Goal: Task Accomplishment & Management: Manage account settings

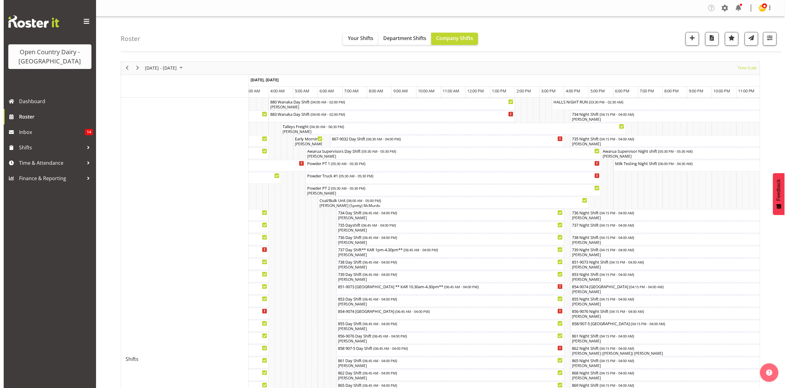
scroll to position [82, 0]
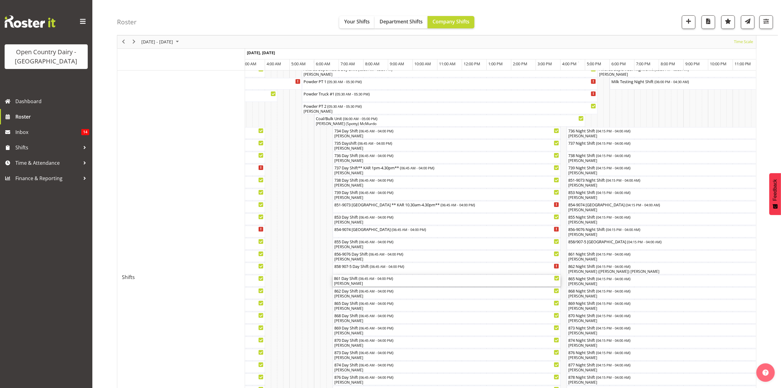
click at [348, 283] on div "[PERSON_NAME]" at bounding box center [446, 284] width 225 height 6
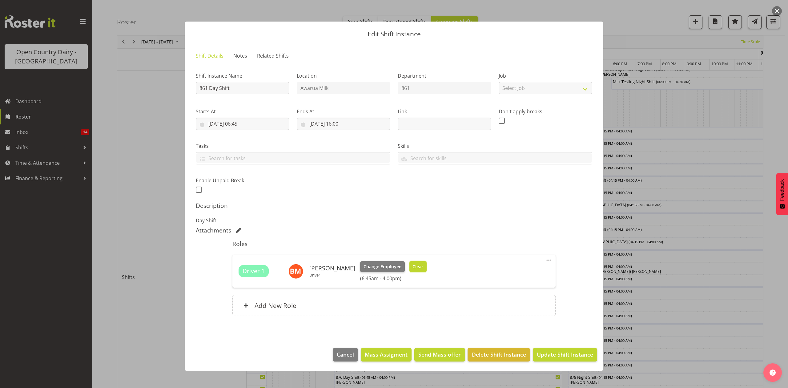
click at [416, 268] on span "Clear" at bounding box center [417, 266] width 11 height 7
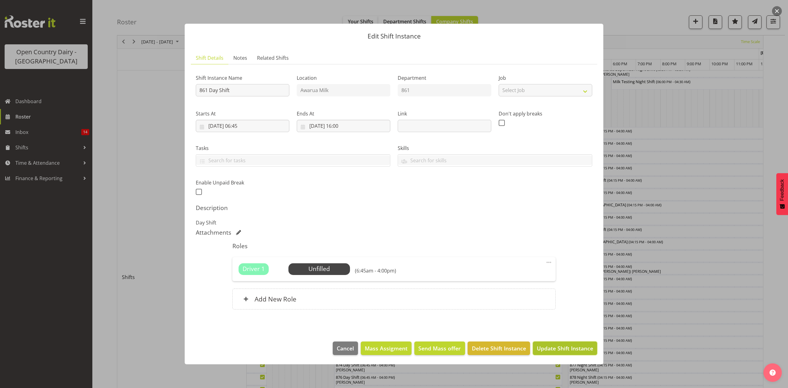
click at [570, 351] on span "Update Shift Instance" at bounding box center [565, 348] width 56 height 8
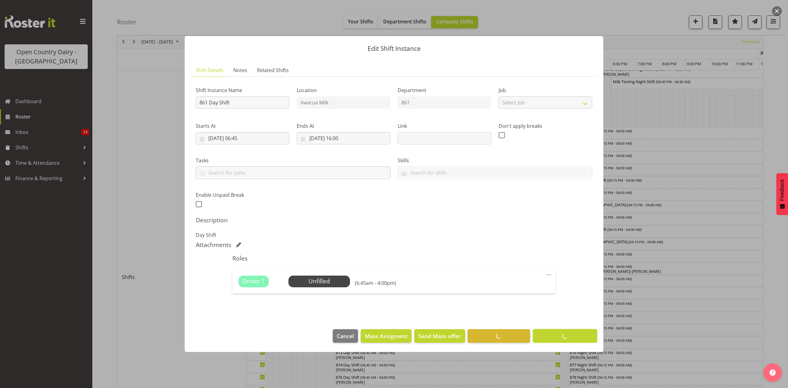
scroll to position [0, 0]
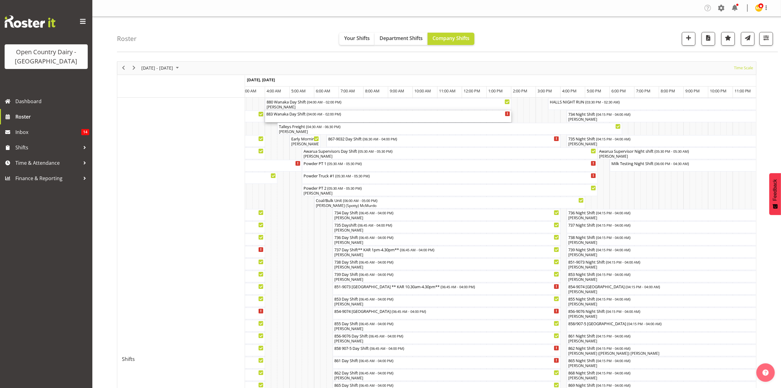
click at [286, 115] on div "883 Wanaka Day Shift ( 04:00 AM - 02:00 PM )" at bounding box center [388, 113] width 244 height 6
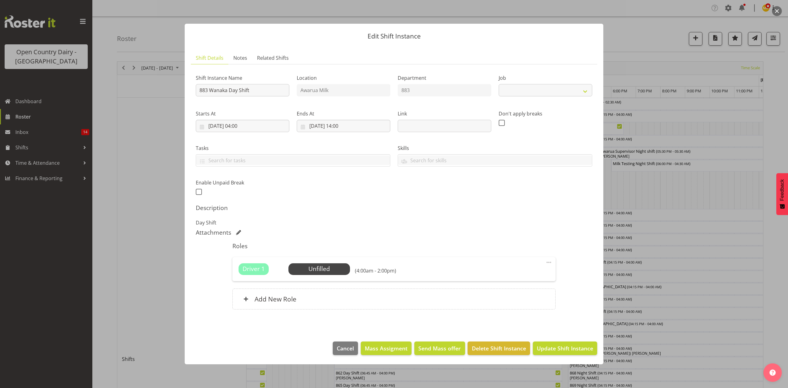
select select "10670"
click at [304, 269] on span "Select Employee" at bounding box center [319, 268] width 46 height 9
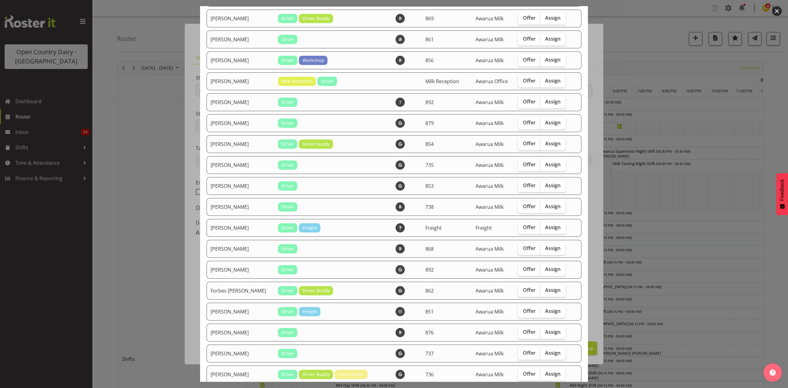
scroll to position [123, 0]
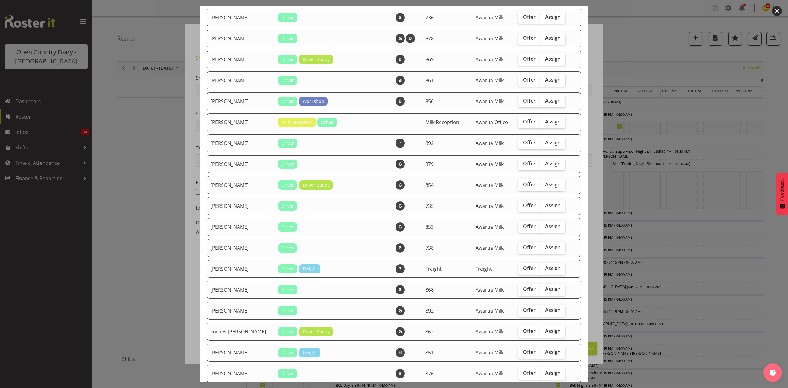
click at [545, 82] on span "Assign" at bounding box center [552, 80] width 15 height 6
click at [541, 82] on input "Assign" at bounding box center [542, 80] width 4 height 4
checkbox input "true"
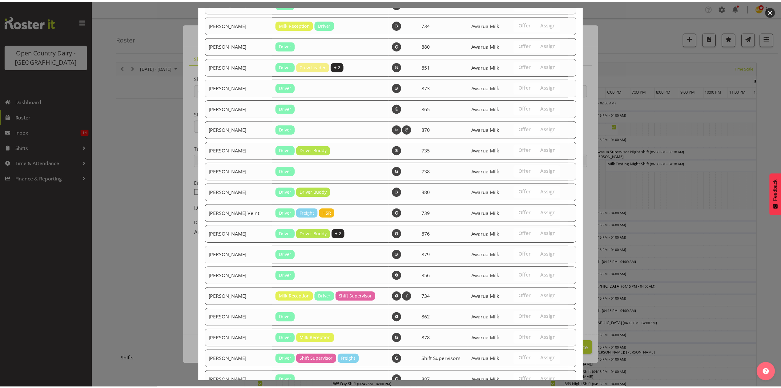
scroll to position [915, 0]
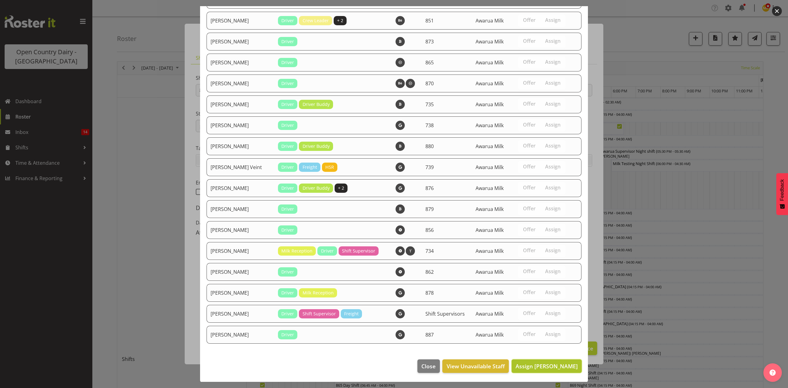
click at [543, 362] on span "Assign [PERSON_NAME]" at bounding box center [546, 365] width 62 height 7
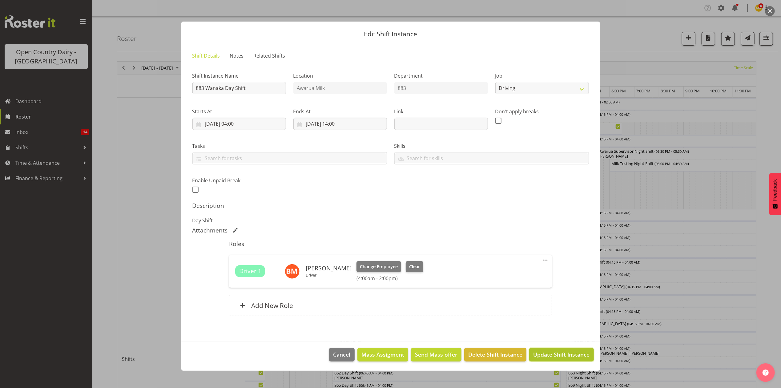
click at [563, 352] on span "Update Shift Instance" at bounding box center [561, 354] width 56 height 8
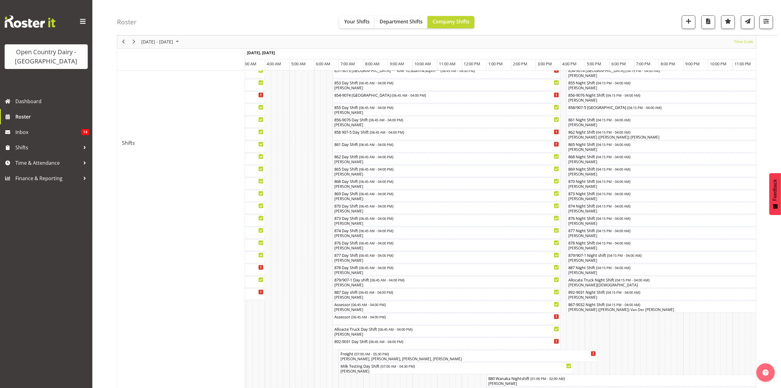
scroll to position [205, 0]
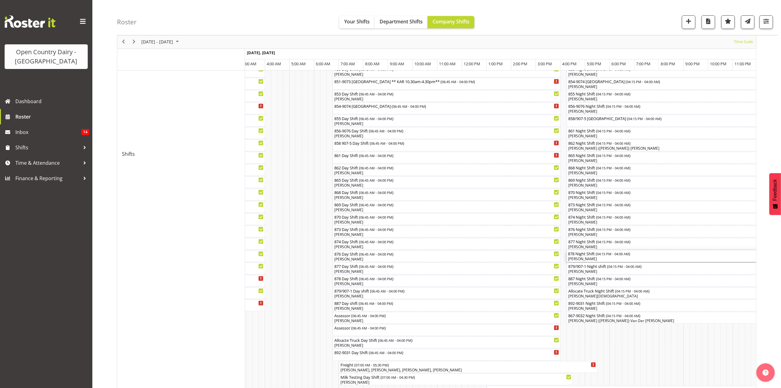
click at [580, 256] on div "878 Night Shift ( 04:15 PM - 04:00 AM ) [PERSON_NAME]" at bounding box center [711, 256] width 287 height 12
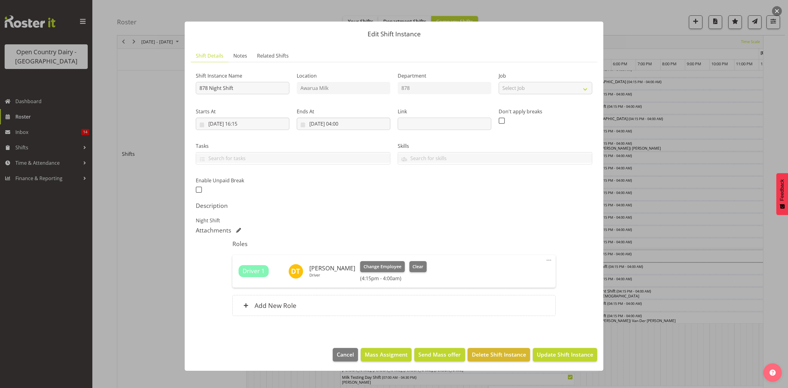
click at [687, 344] on div at bounding box center [394, 194] width 788 height 388
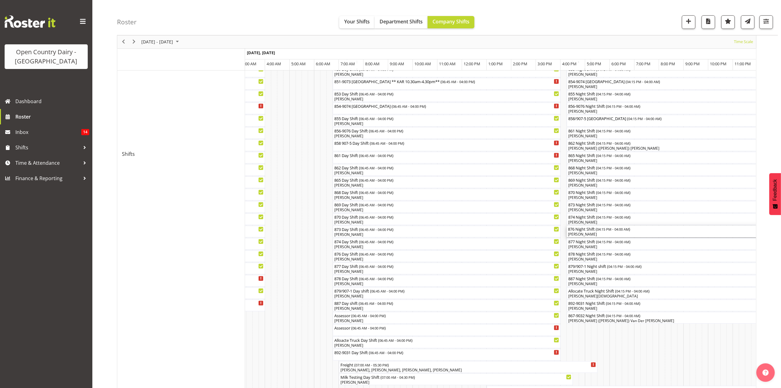
click at [581, 233] on div "[PERSON_NAME]" at bounding box center [711, 234] width 287 height 6
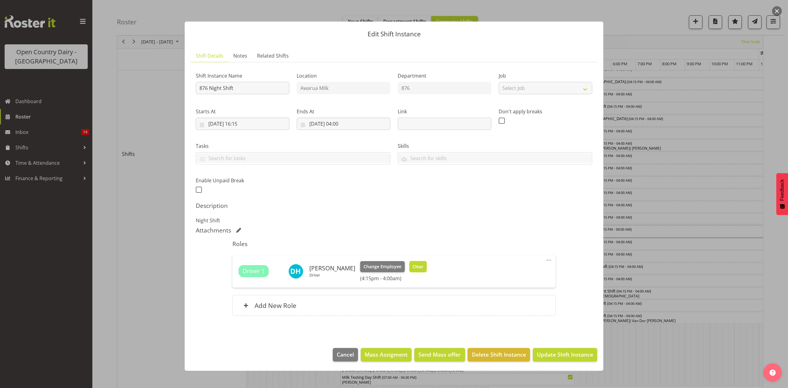
click at [417, 267] on span "Clear" at bounding box center [417, 266] width 11 height 7
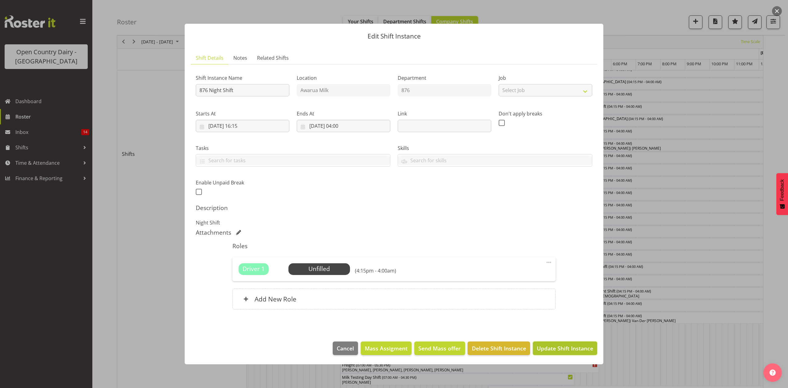
click at [573, 350] on span "Update Shift Instance" at bounding box center [565, 348] width 56 height 8
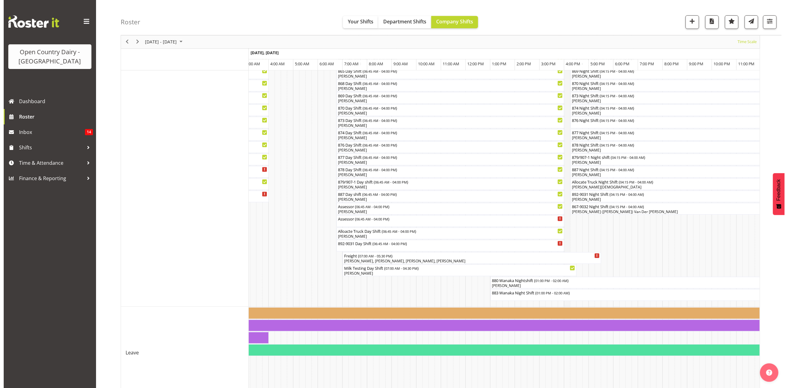
scroll to position [328, 0]
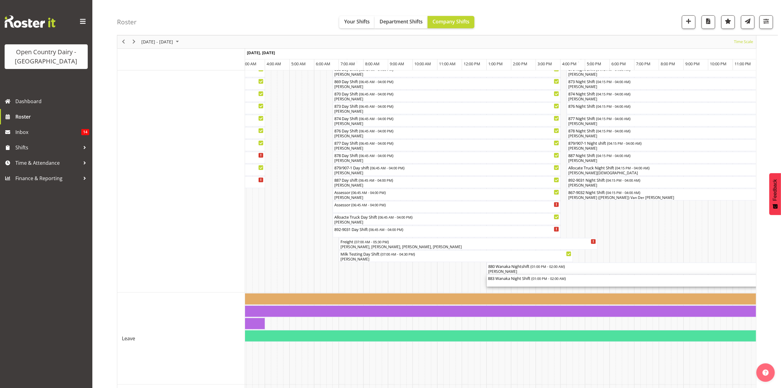
click at [504, 279] on div "883 Wanaka Night Shift ( 01:00 PM - 02:00 AM )" at bounding box center [647, 278] width 318 height 6
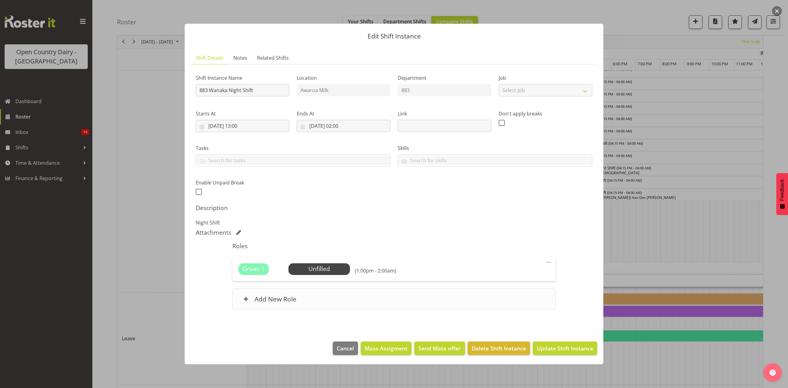
click at [284, 297] on h6 "Add New Role" at bounding box center [276, 299] width 42 height 8
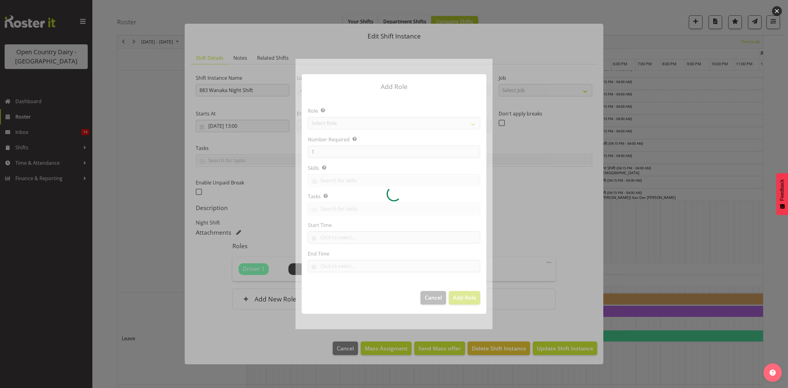
click at [660, 247] on div at bounding box center [394, 194] width 788 height 388
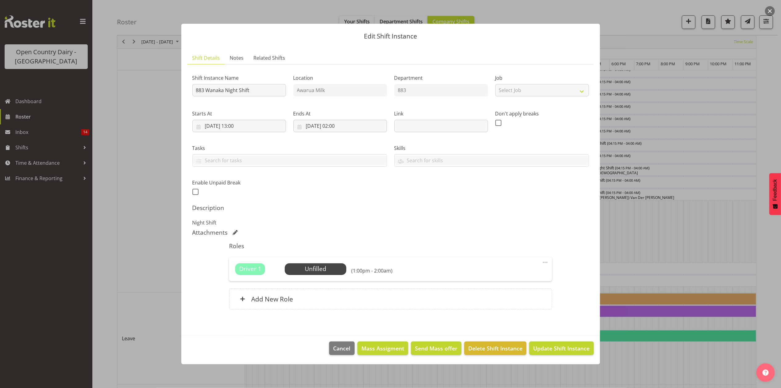
click at [679, 229] on div at bounding box center [390, 194] width 781 height 388
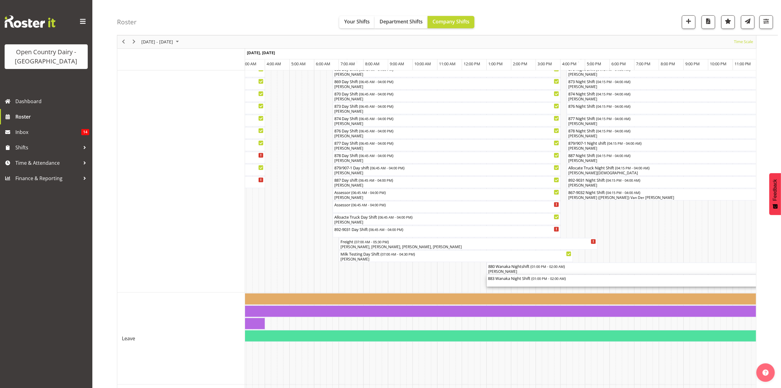
click at [508, 282] on div "883 Wanaka Night Shift ( 01:00 PM - 02:00 AM )" at bounding box center [647, 281] width 318 height 12
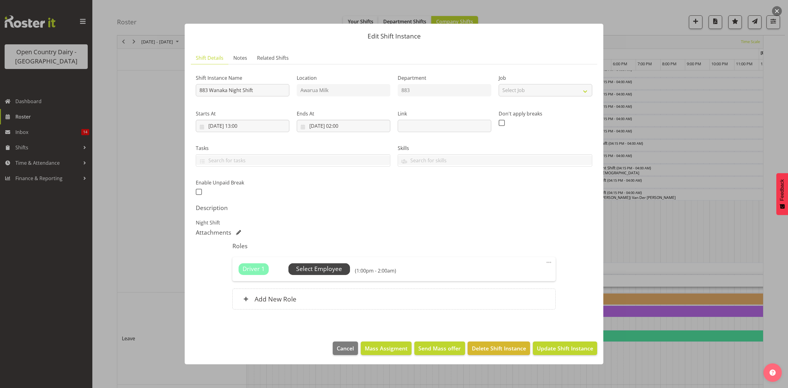
click at [319, 272] on span "Select Employee" at bounding box center [319, 268] width 46 height 9
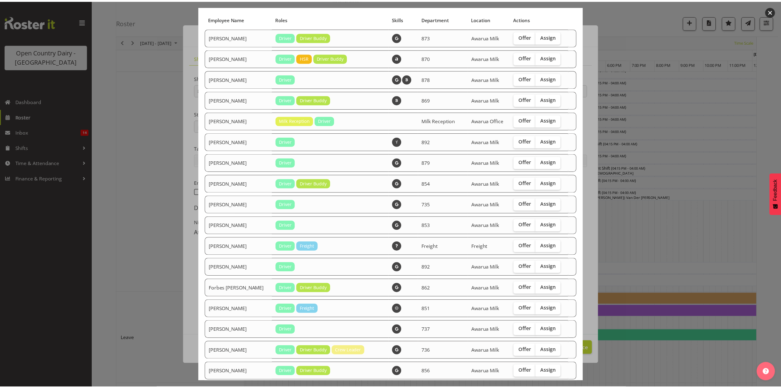
scroll to position [82, 0]
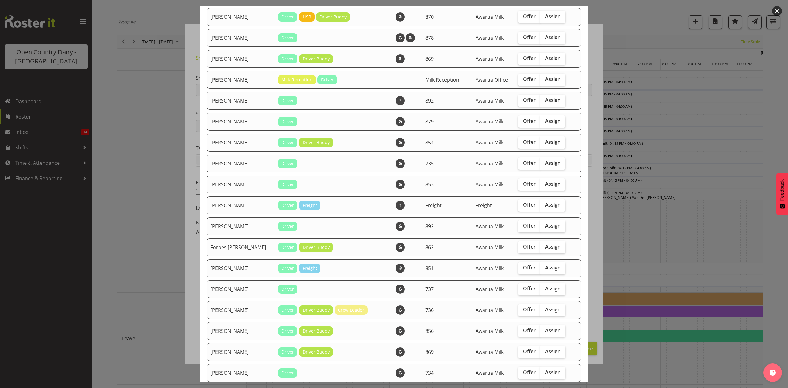
click at [649, 236] on div at bounding box center [394, 194] width 788 height 388
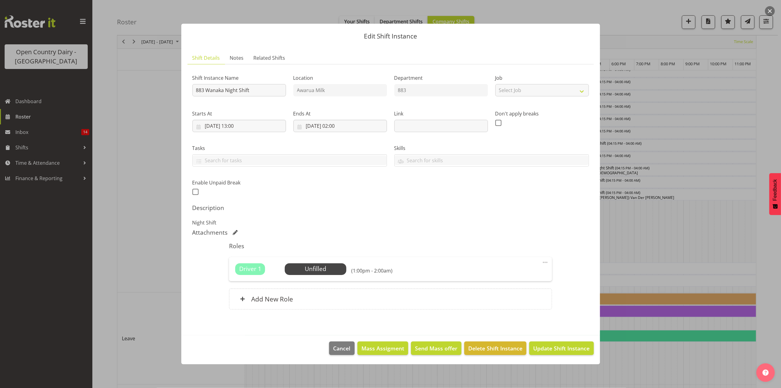
click at [649, 236] on div at bounding box center [390, 194] width 781 height 388
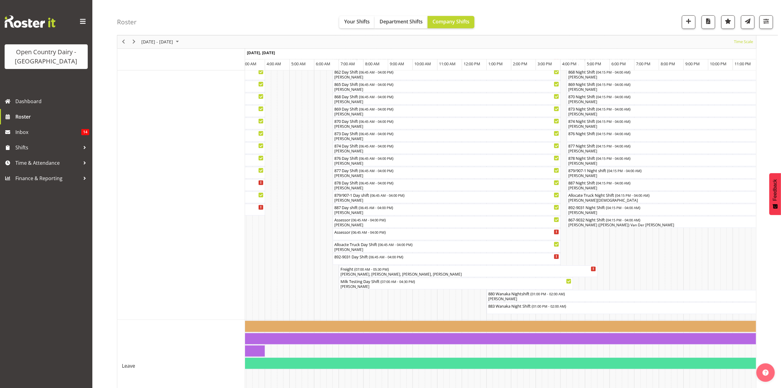
scroll to position [287, 0]
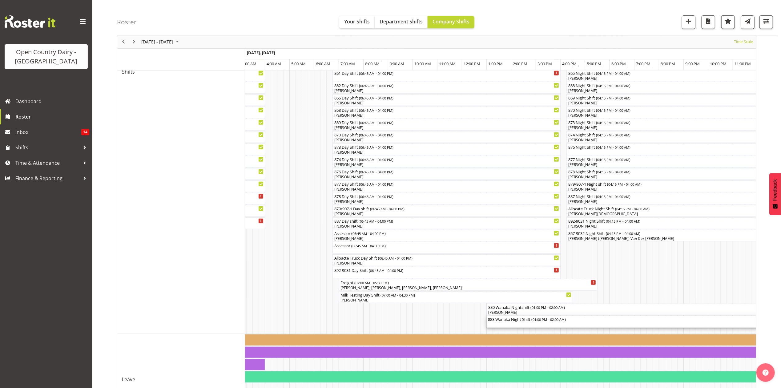
click at [519, 319] on div "883 Wanaka Night Shift ( 01:00 PM - 02:00 AM )" at bounding box center [647, 319] width 318 height 6
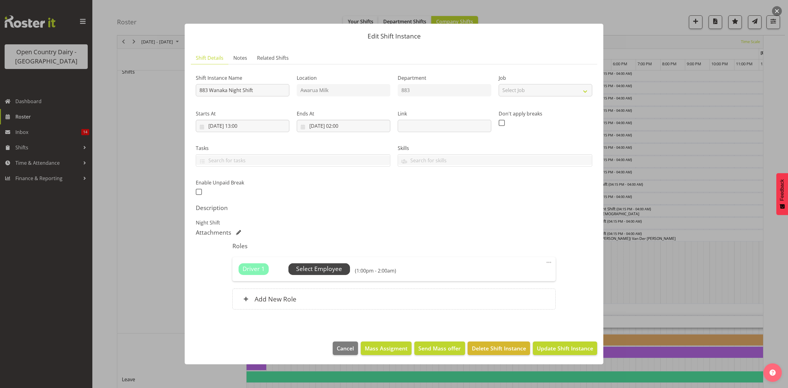
click at [317, 270] on span "Select Employee" at bounding box center [319, 268] width 46 height 9
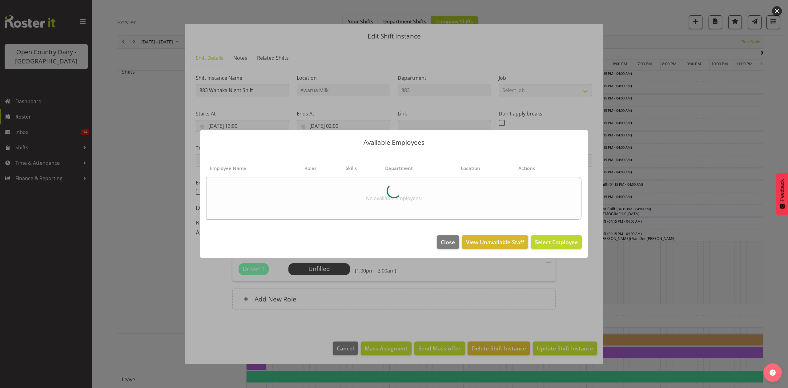
click at [627, 270] on div at bounding box center [394, 194] width 788 height 388
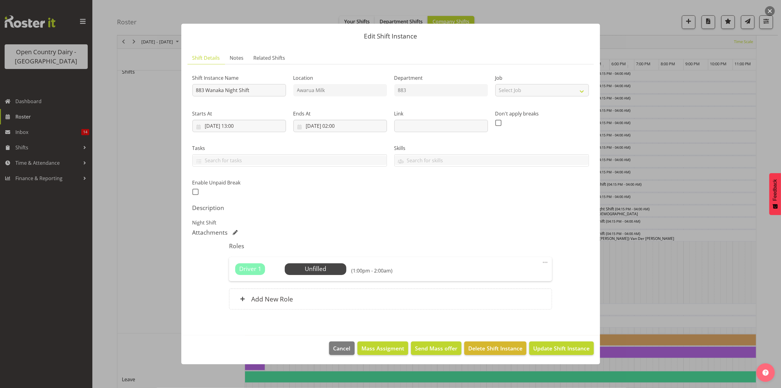
click at [627, 270] on div at bounding box center [390, 194] width 781 height 388
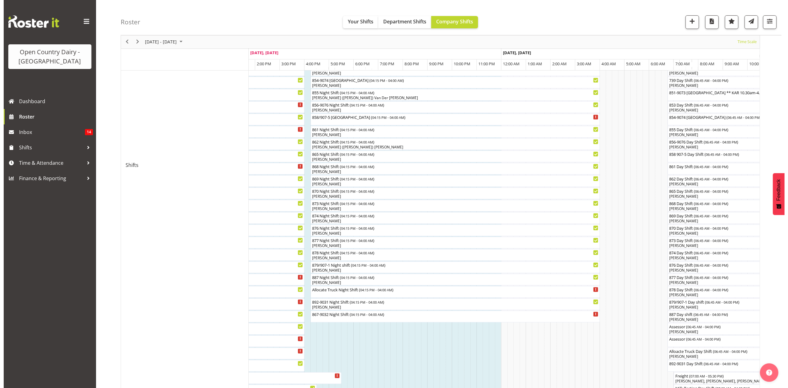
scroll to position [191, 0]
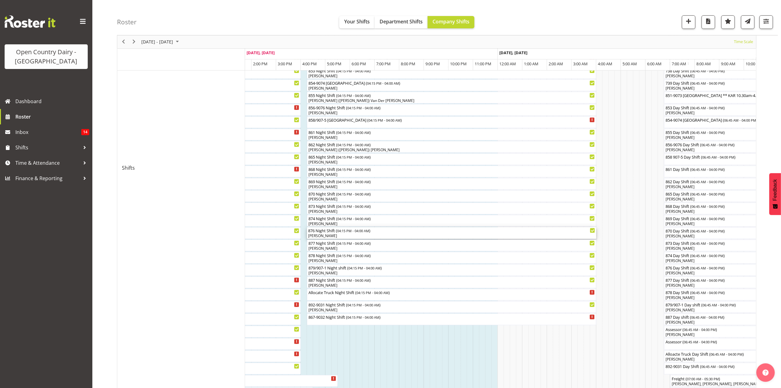
click at [313, 233] on div "876 Night Shift ( 04:15 PM - 04:00 AM )" at bounding box center [451, 230] width 287 height 6
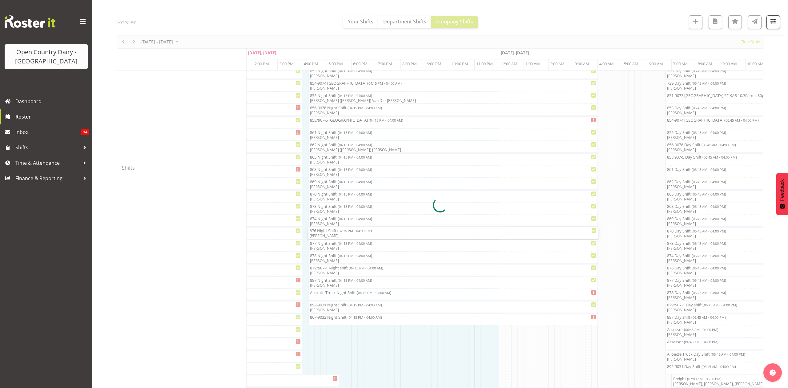
select select "8"
select select "2025"
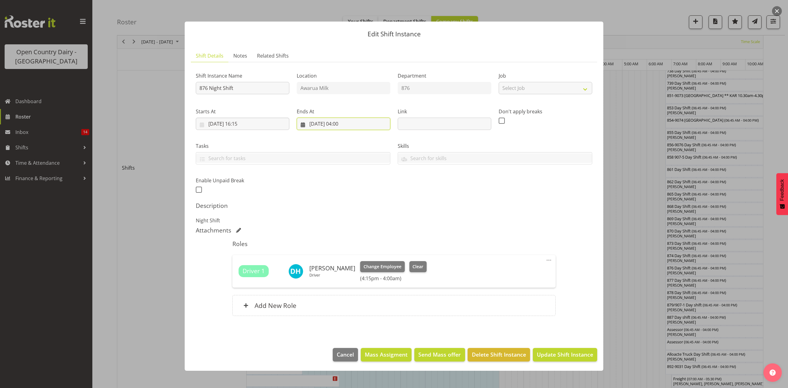
click at [344, 124] on input "[DATE] 04:00" at bounding box center [344, 124] width 94 height 12
click at [342, 256] on select "00 01 02 03 04 05 06 07 08 09 10 11 12 13 14 15 16 17 18 19 20 21 22 23" at bounding box center [344, 254] width 14 height 12
select select "1"
click at [337, 249] on select "00 01 02 03 04 05 06 07 08 09 10 11 12 13 14 15 16 17 18 19 20 21 22 23" at bounding box center [344, 254] width 14 height 12
type input "[DATE] 01:00"
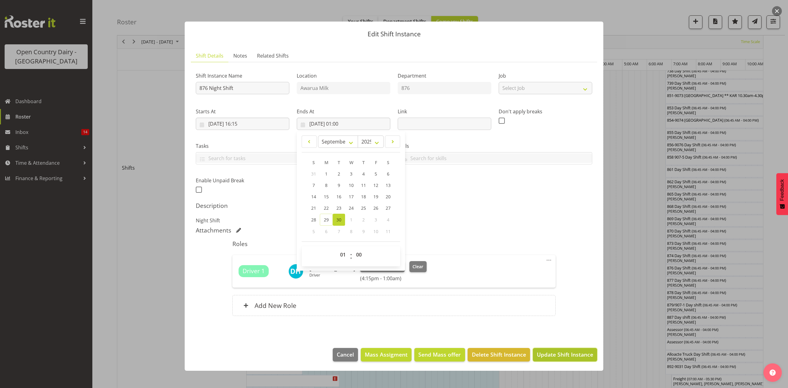
click at [564, 352] on span "Update Shift Instance" at bounding box center [565, 354] width 56 height 8
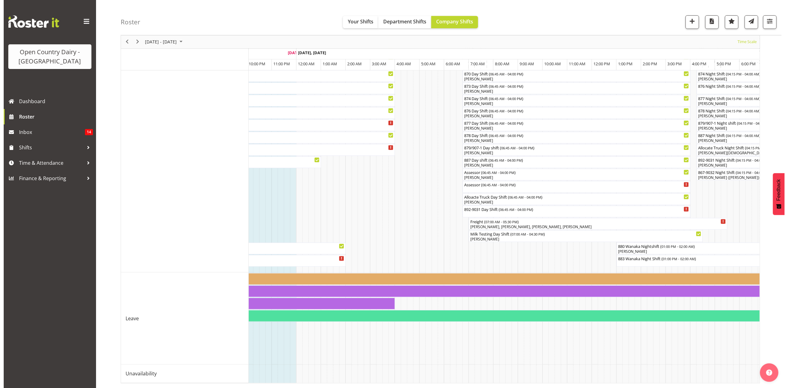
scroll to position [0, 581]
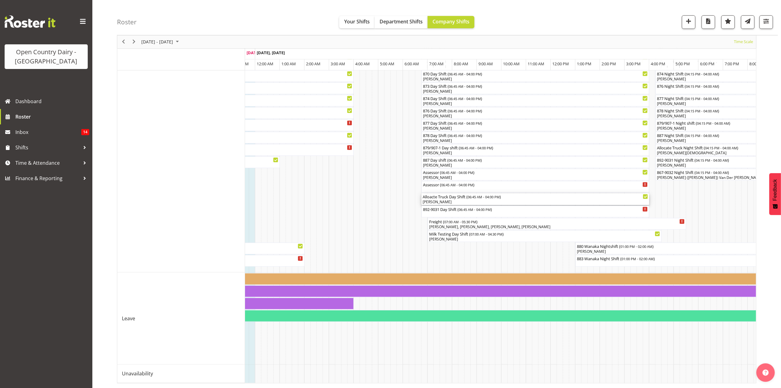
click at [443, 199] on div "[PERSON_NAME]" at bounding box center [535, 202] width 225 height 6
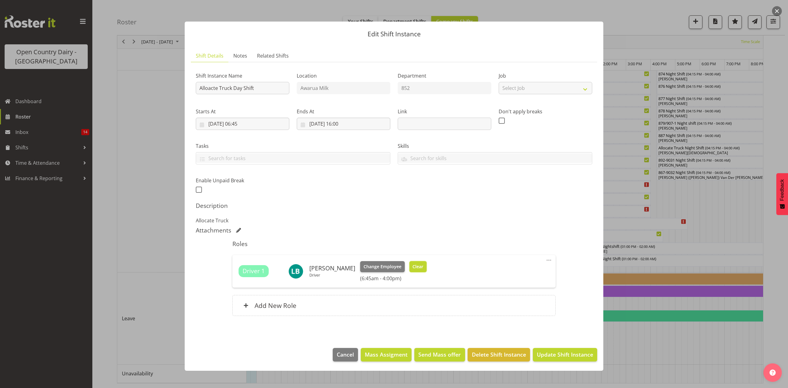
click at [417, 263] on span "Clear" at bounding box center [417, 266] width 11 height 7
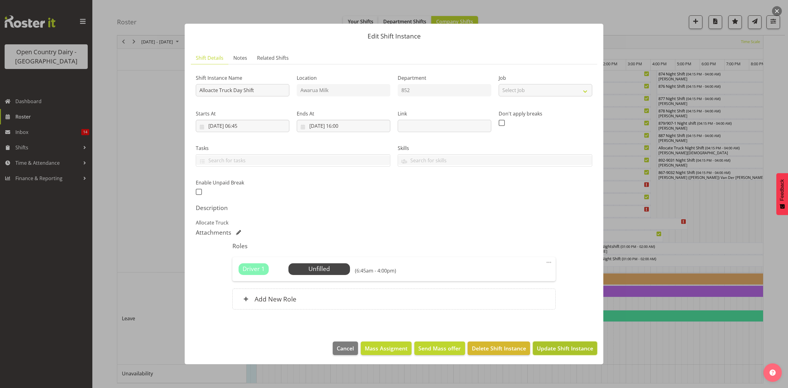
click at [556, 351] on span "Update Shift Instance" at bounding box center [565, 348] width 56 height 8
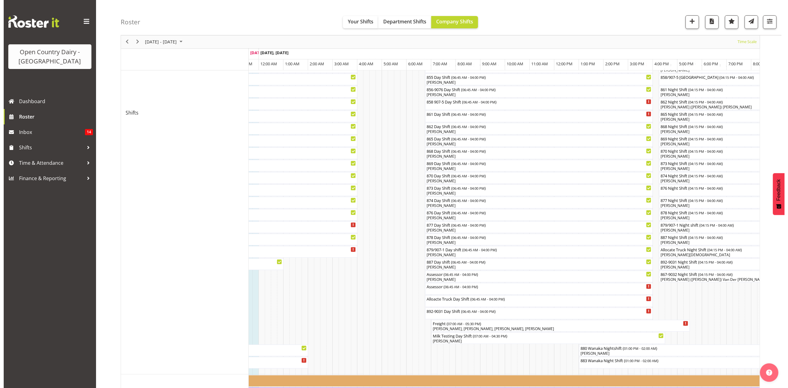
scroll to position [355, 0]
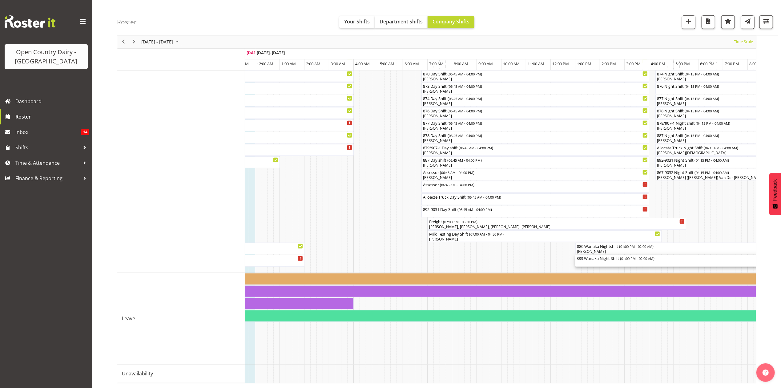
click at [601, 255] on div "883 Wanaka Night Shift ( 01:00 PM - 02:00 AM )" at bounding box center [735, 258] width 318 height 6
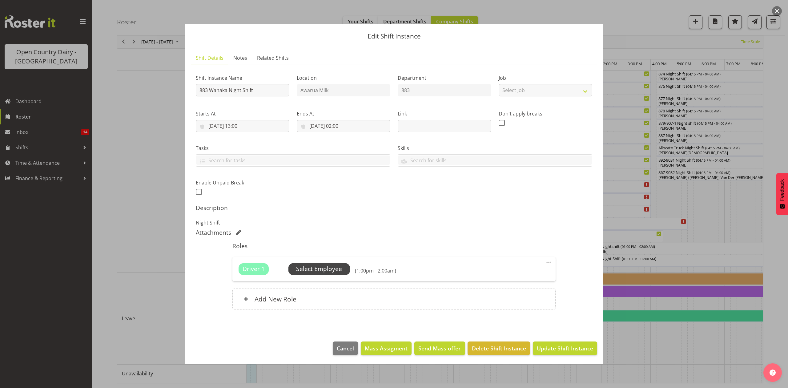
click at [308, 270] on span "Select Employee" at bounding box center [319, 268] width 46 height 9
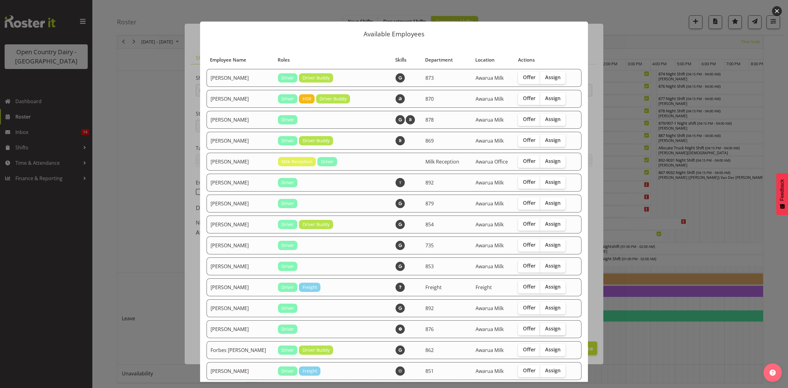
click at [545, 327] on span "Assign" at bounding box center [552, 328] width 15 height 6
click at [544, 327] on input "Assign" at bounding box center [542, 329] width 4 height 4
checkbox input "true"
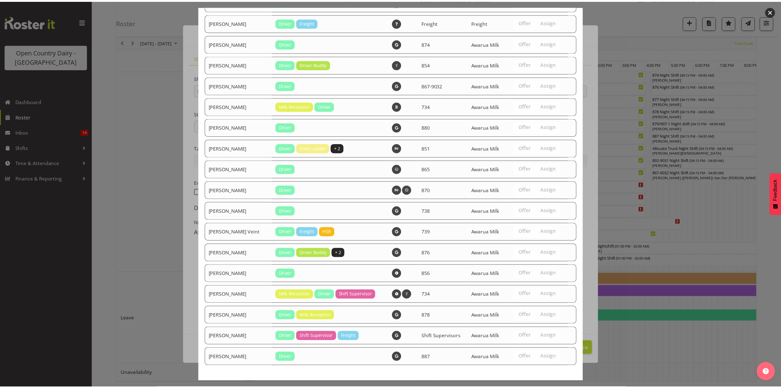
scroll to position [539, 0]
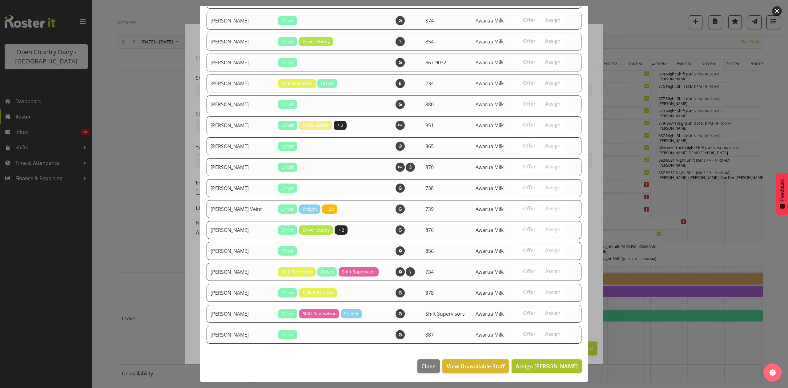
click at [547, 362] on span "Assign [PERSON_NAME]" at bounding box center [546, 365] width 62 height 7
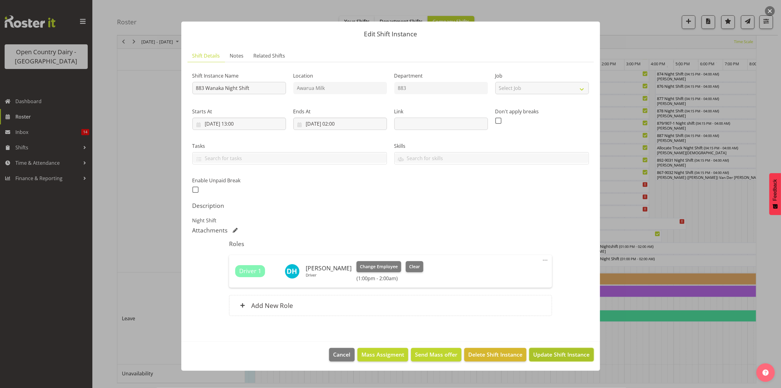
click at [562, 358] on span "Update Shift Instance" at bounding box center [561, 354] width 56 height 8
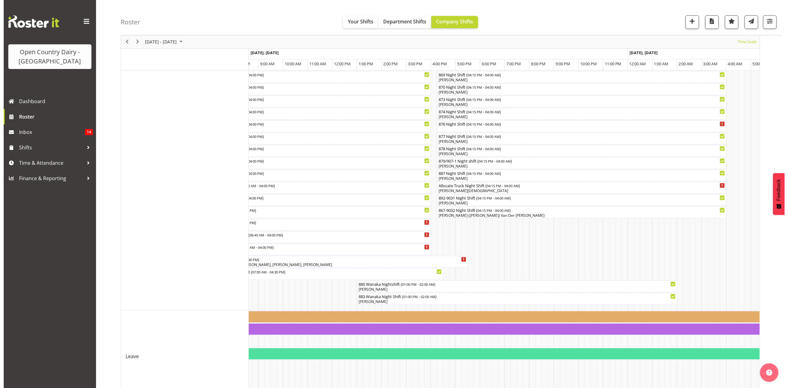
scroll to position [232, 0]
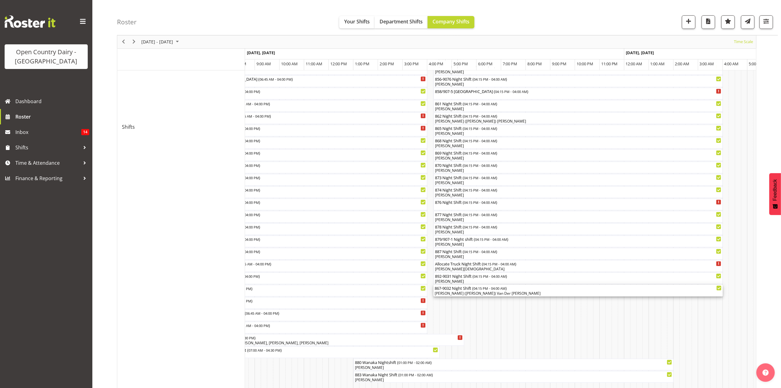
click at [460, 296] on div "867-9032 Night Shift ( 04:15 PM - 04:00 AM ) [PERSON_NAME] ([PERSON_NAME]) Van …" at bounding box center [577, 291] width 289 height 12
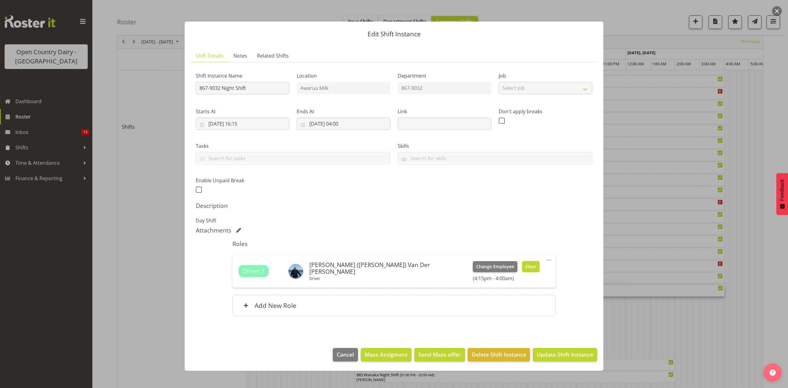
click at [525, 266] on span "Clear" at bounding box center [530, 266] width 11 height 7
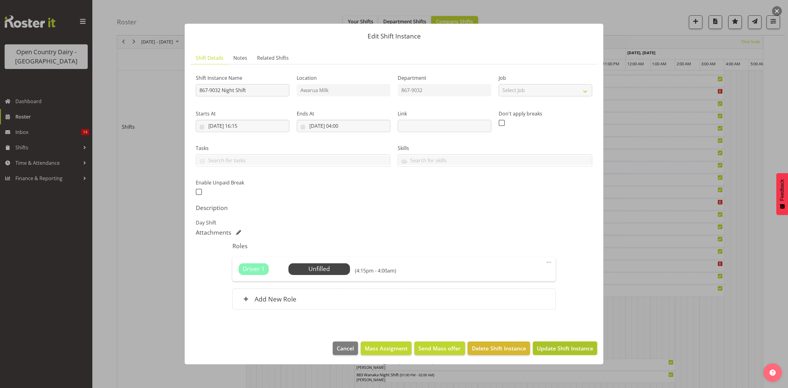
click at [555, 347] on span "Update Shift Instance" at bounding box center [565, 348] width 56 height 8
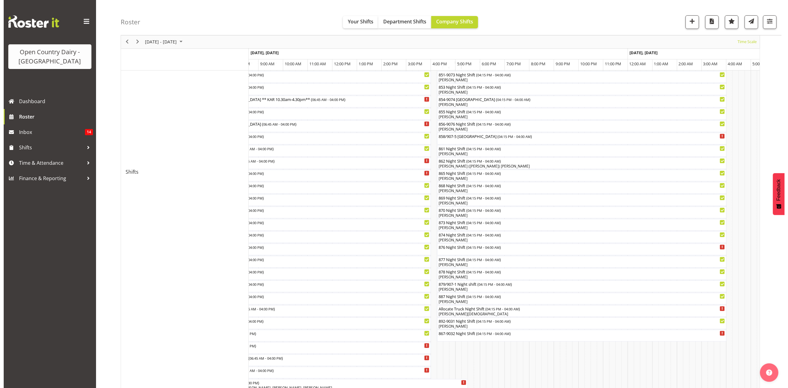
scroll to position [205, 0]
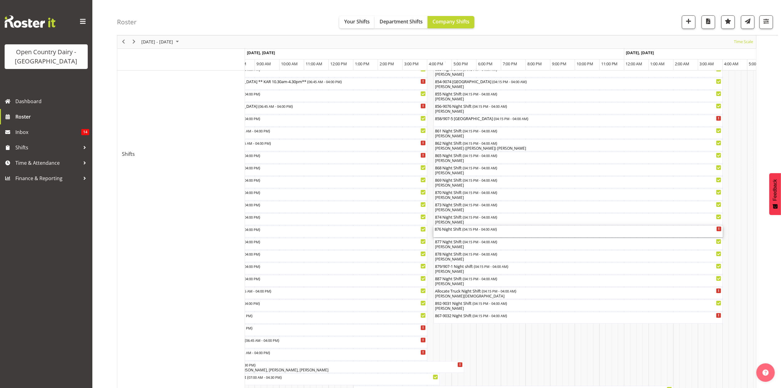
click at [442, 229] on div "876 Night Shift ( 04:15 PM - 04:00 AM )" at bounding box center [578, 229] width 287 height 6
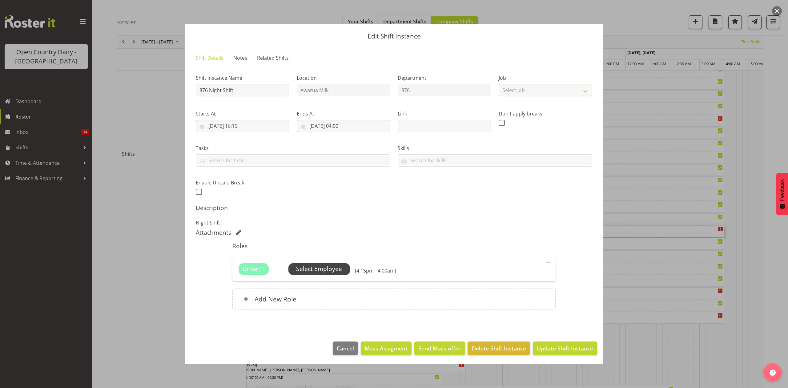
click at [324, 267] on span "Select Employee" at bounding box center [319, 268] width 46 height 9
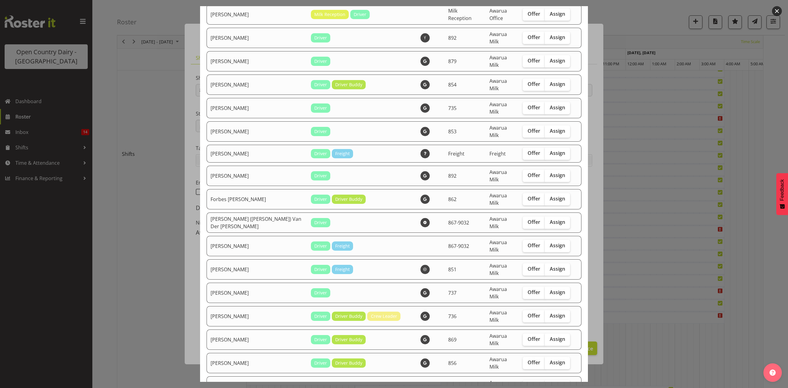
scroll to position [246, 0]
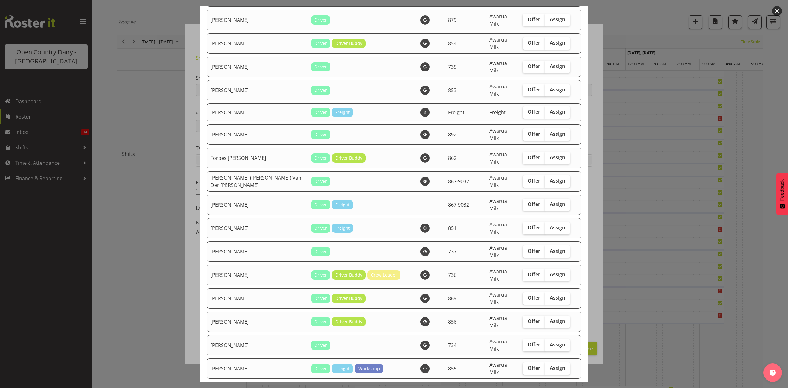
click at [550, 178] on span "Assign" at bounding box center [557, 181] width 15 height 6
click at [545, 179] on input "Assign" at bounding box center [547, 181] width 4 height 4
checkbox input "true"
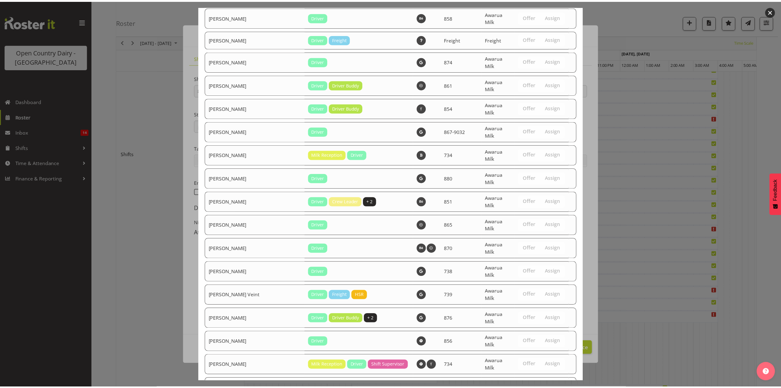
scroll to position [622, 0]
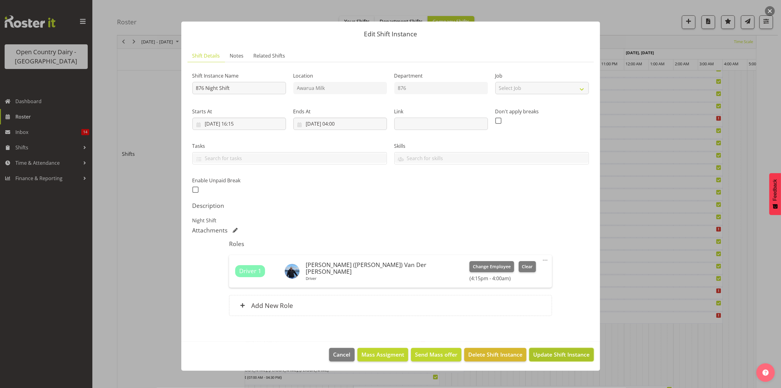
click at [562, 354] on span "Update Shift Instance" at bounding box center [561, 354] width 56 height 8
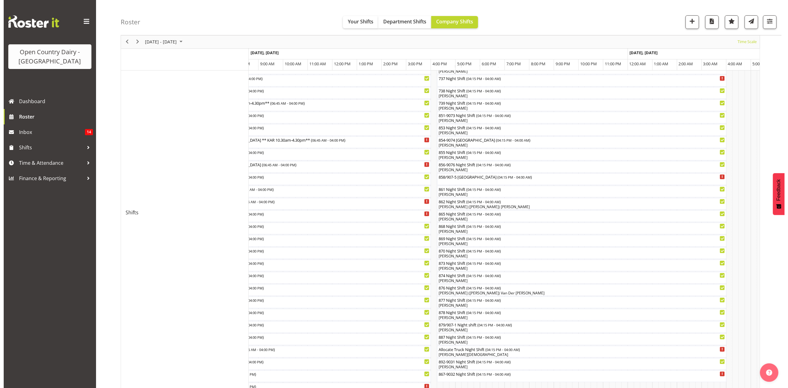
scroll to position [164, 0]
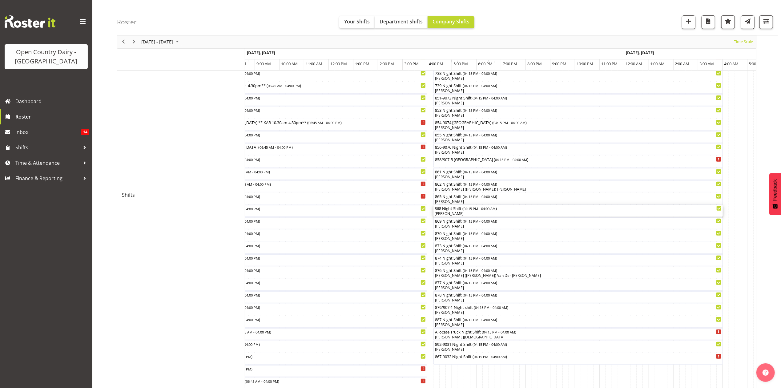
click at [459, 207] on div "868 Night Shift ( 04:15 PM - 04:00 AM )" at bounding box center [578, 208] width 287 height 6
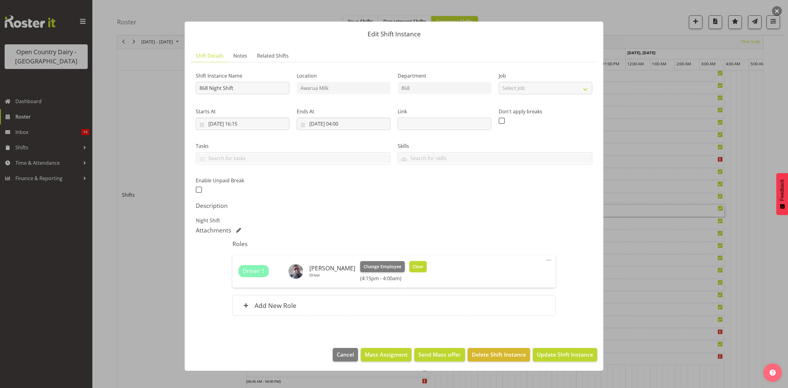
click at [415, 269] on span "Clear" at bounding box center [417, 266] width 11 height 7
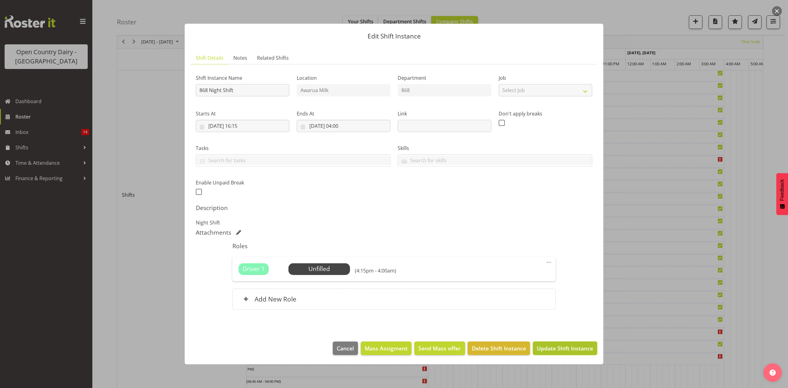
click at [556, 350] on span "Update Shift Instance" at bounding box center [565, 348] width 56 height 8
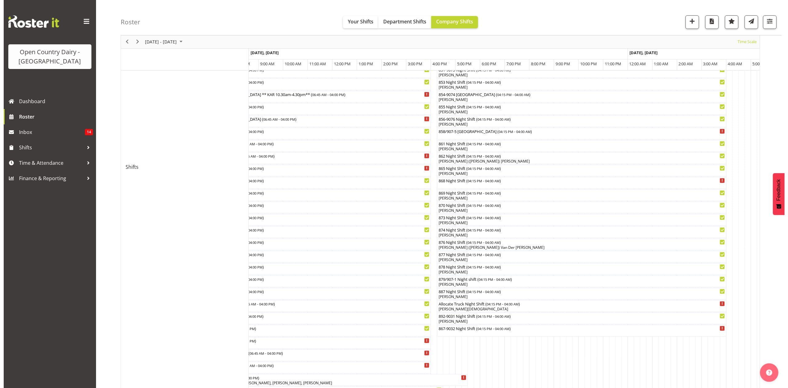
scroll to position [205, 0]
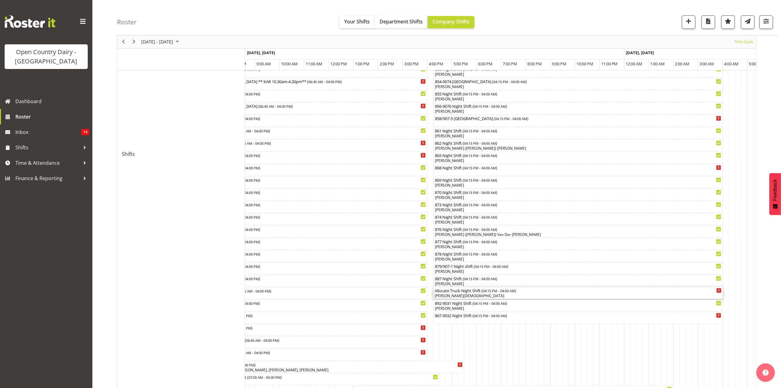
click at [447, 293] on div "Allocate Truck Night Shift ( 04:15 PM - 04:00 AM ) [PERSON_NAME]" at bounding box center [578, 293] width 287 height 12
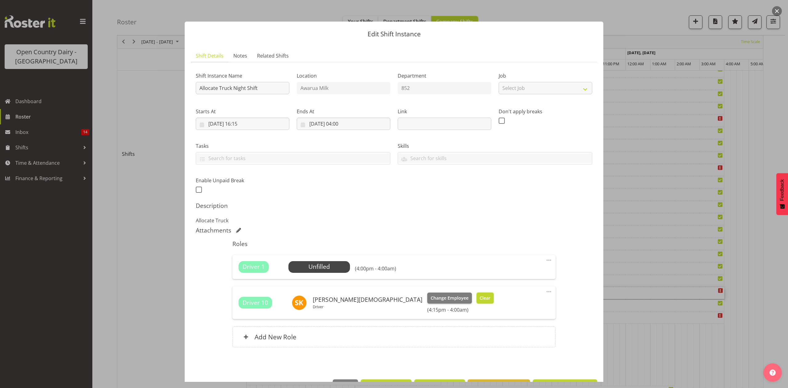
click at [479, 295] on span "Clear" at bounding box center [484, 298] width 11 height 7
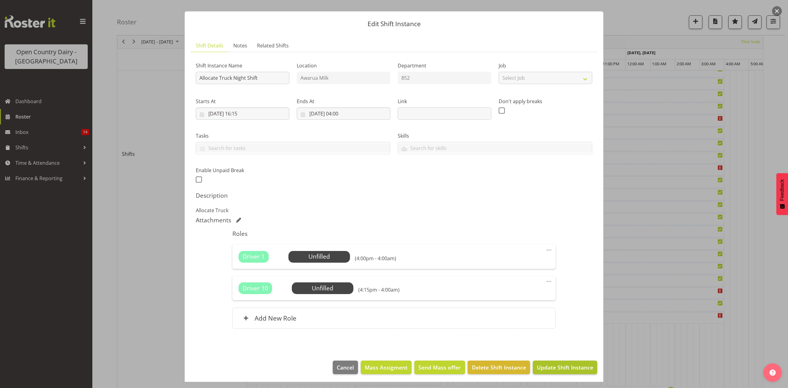
scroll to position [13, 0]
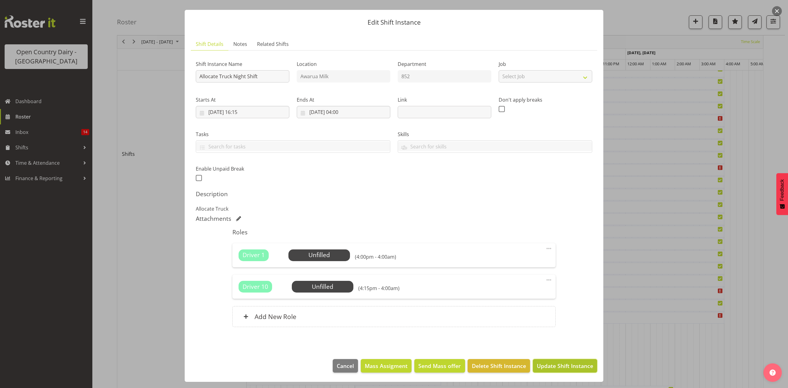
click at [537, 362] on span "Update Shift Instance" at bounding box center [565, 366] width 56 height 8
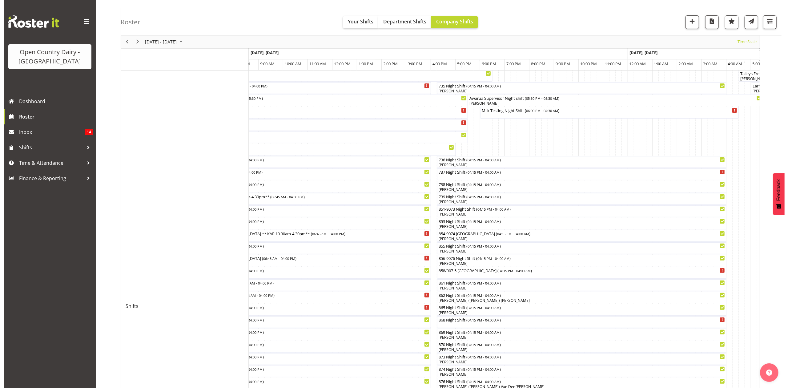
scroll to position [123, 0]
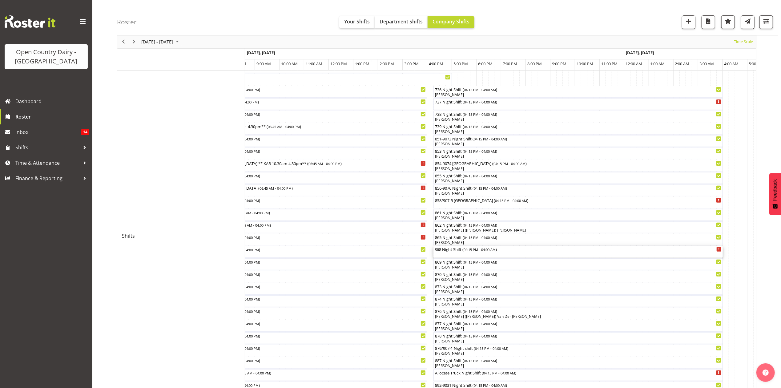
click at [449, 250] on div "868 Night Shift ( 04:15 PM - 04:00 AM )" at bounding box center [578, 249] width 287 height 6
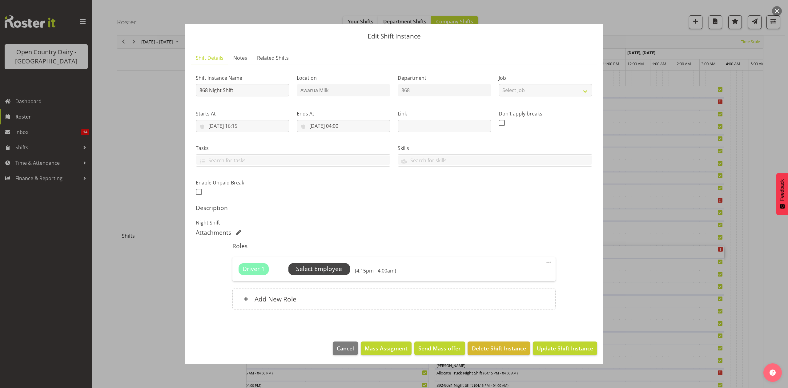
click at [316, 269] on span "Select Employee" at bounding box center [319, 268] width 46 height 9
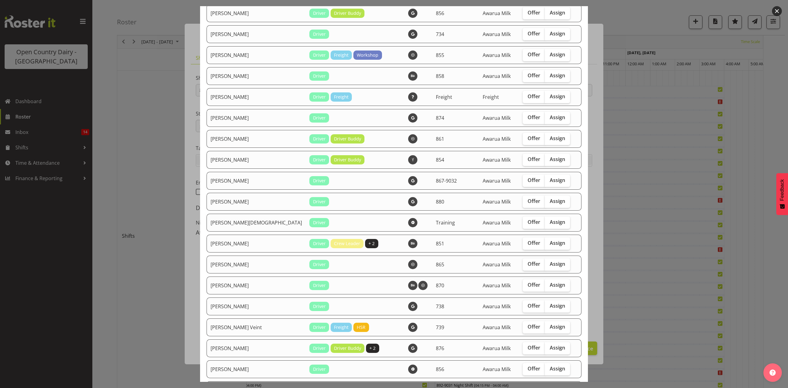
scroll to position [533, 0]
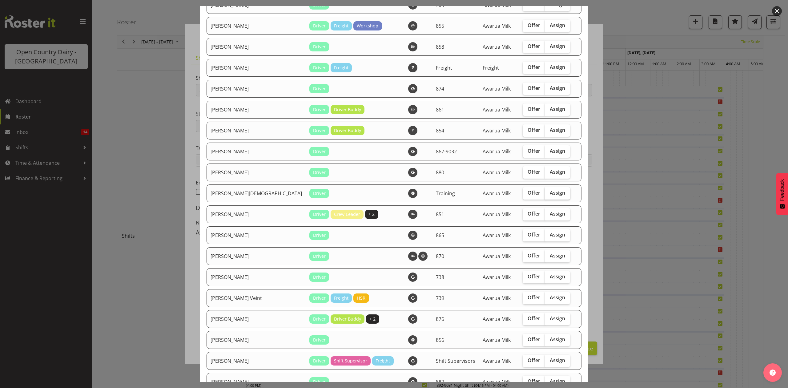
click at [550, 194] on span "Assign" at bounding box center [557, 193] width 15 height 6
click at [545, 194] on input "Assign" at bounding box center [547, 193] width 4 height 4
checkbox input "true"
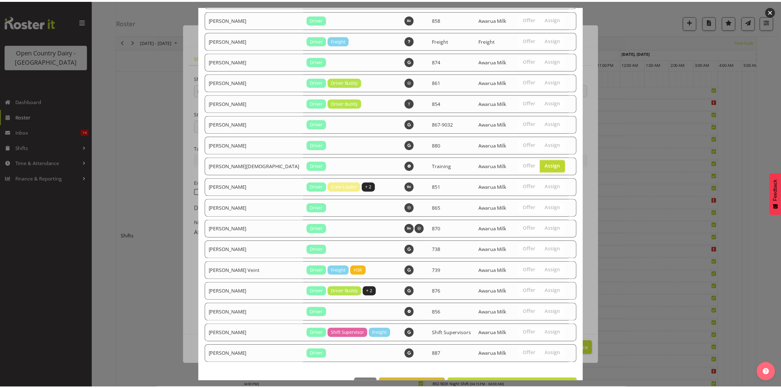
scroll to position [580, 0]
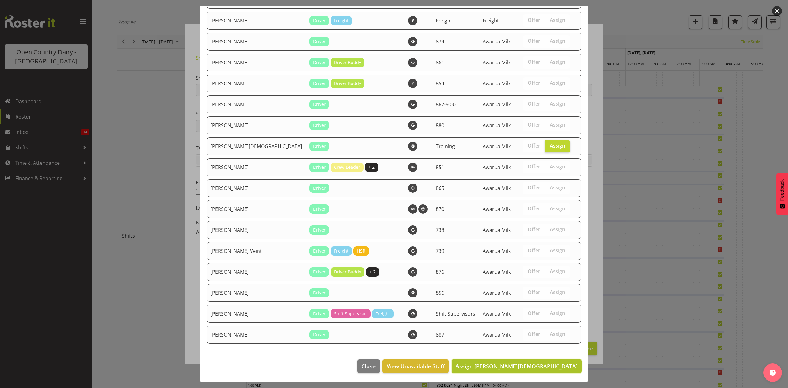
click at [540, 366] on span "Assign [PERSON_NAME][DEMOGRAPHIC_DATA]" at bounding box center [516, 365] width 122 height 7
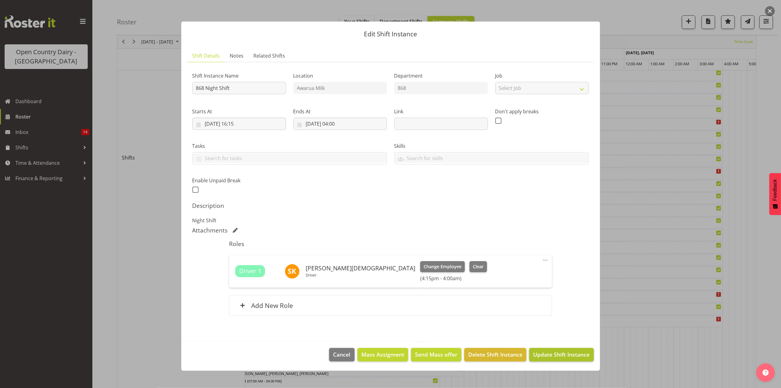
scroll to position [205, 0]
click at [570, 353] on span "Update Shift Instance" at bounding box center [561, 354] width 56 height 8
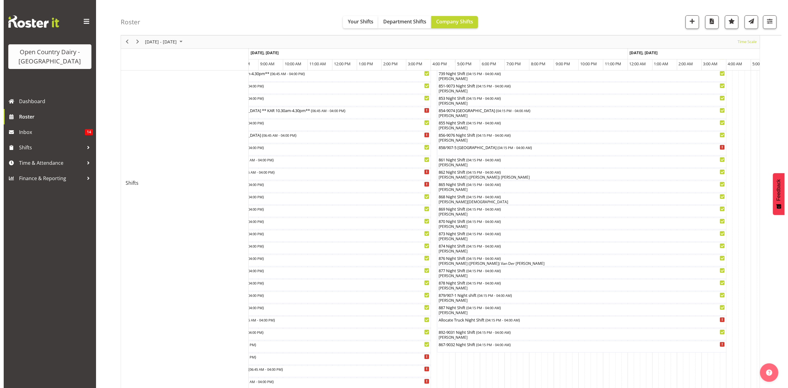
scroll to position [164, 0]
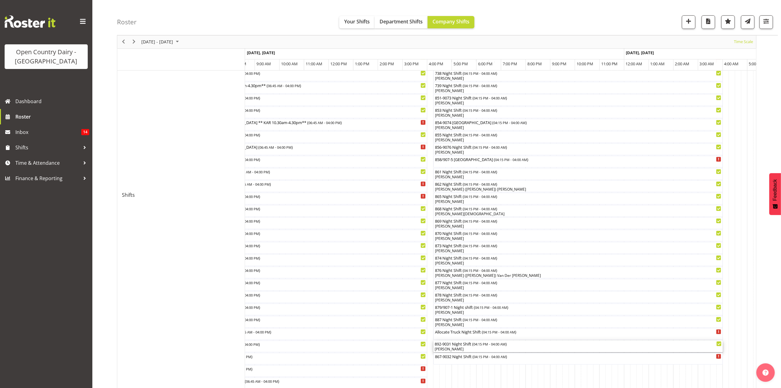
click at [452, 347] on div "[PERSON_NAME]" at bounding box center [578, 349] width 287 height 6
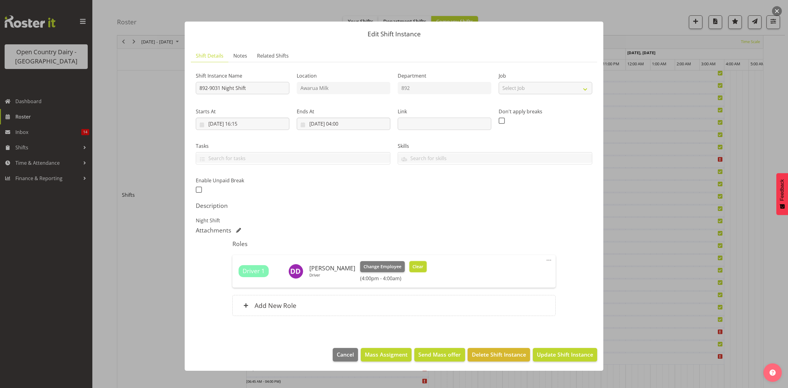
click at [413, 265] on span "Clear" at bounding box center [417, 266] width 11 height 7
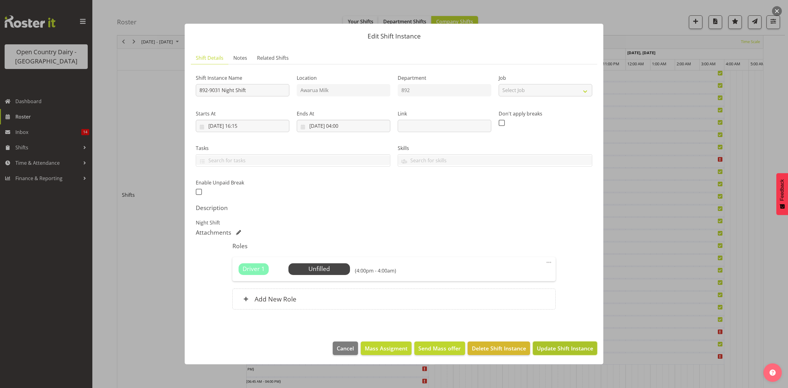
click at [574, 349] on span "Update Shift Instance" at bounding box center [565, 348] width 56 height 8
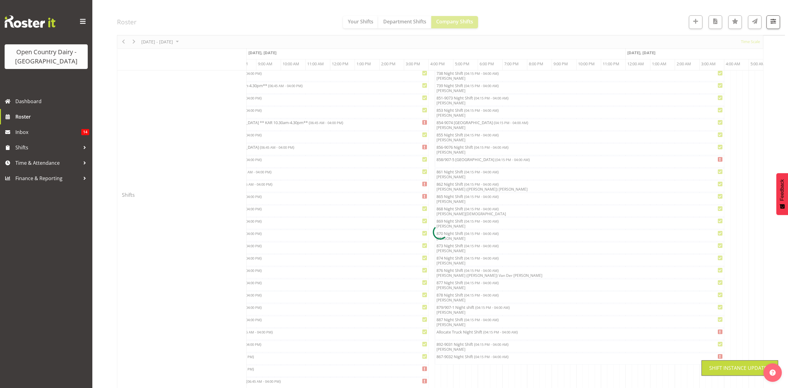
scroll to position [0, 0]
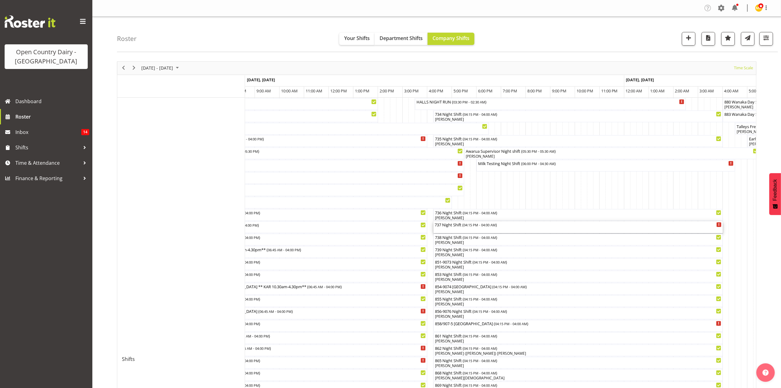
click at [453, 226] on div "737 Night Shift ( 04:15 PM - 04:00 AM )" at bounding box center [578, 224] width 287 height 6
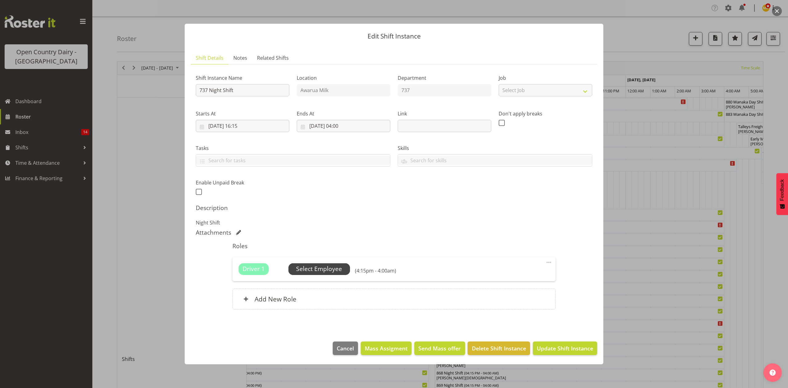
click at [315, 265] on span "Select Employee" at bounding box center [319, 268] width 46 height 9
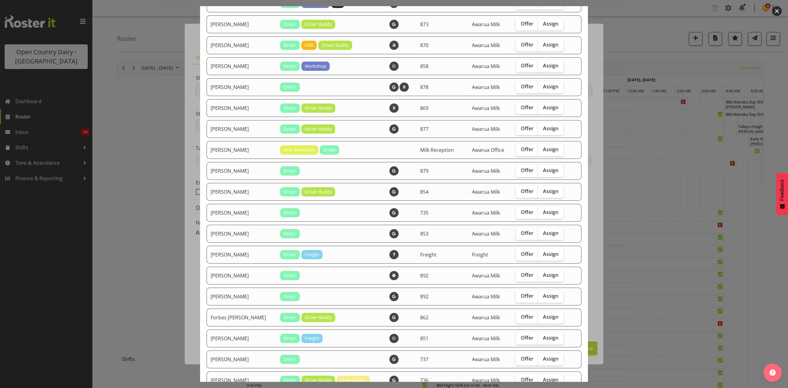
scroll to position [82, 0]
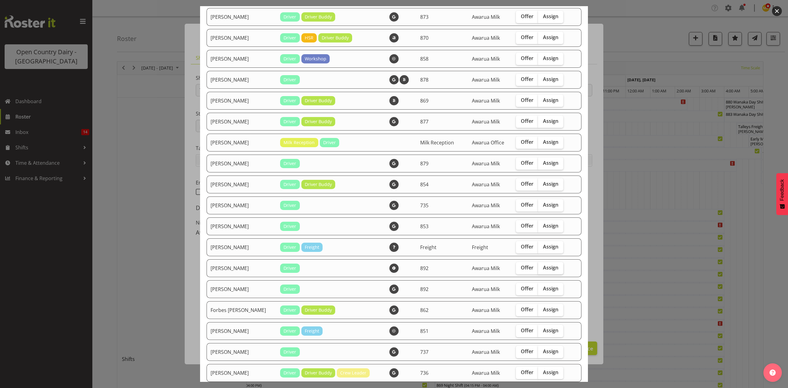
click at [544, 265] on span "Assign" at bounding box center [550, 267] width 15 height 6
click at [542, 266] on input "Assign" at bounding box center [540, 268] width 4 height 4
checkbox input "true"
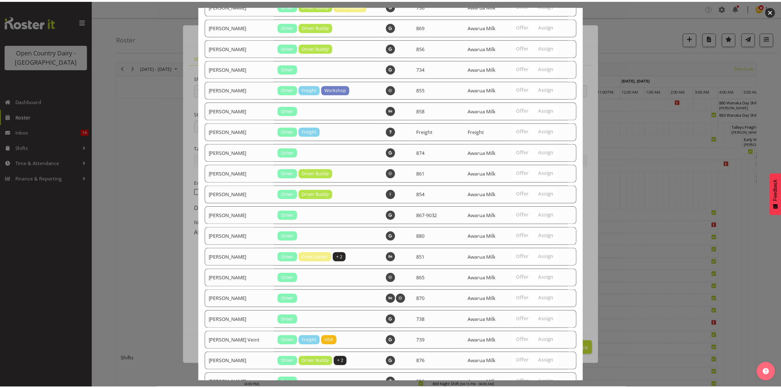
scroll to position [539, 0]
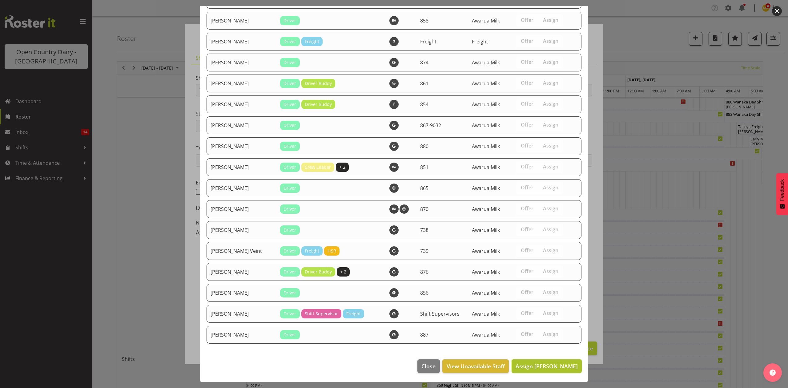
click at [537, 368] on span "Assign [PERSON_NAME]" at bounding box center [546, 365] width 62 height 7
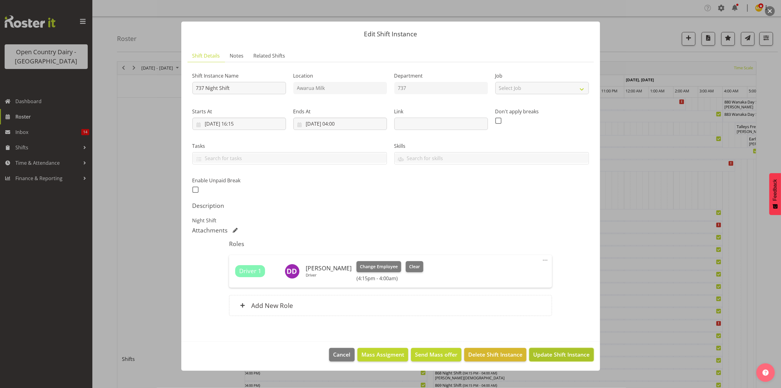
click at [554, 357] on span "Update Shift Instance" at bounding box center [561, 354] width 56 height 8
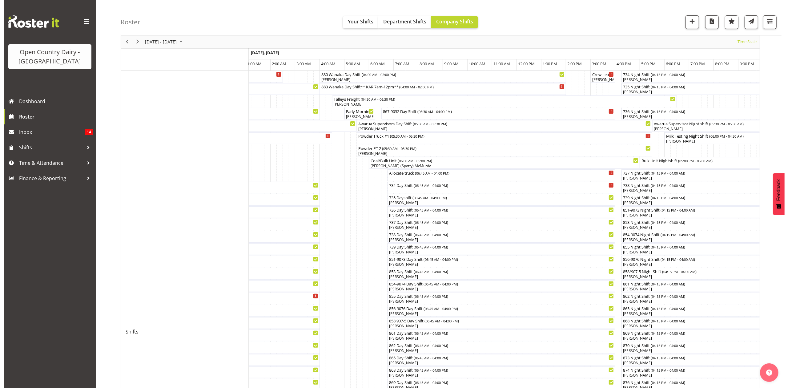
scroll to position [41, 0]
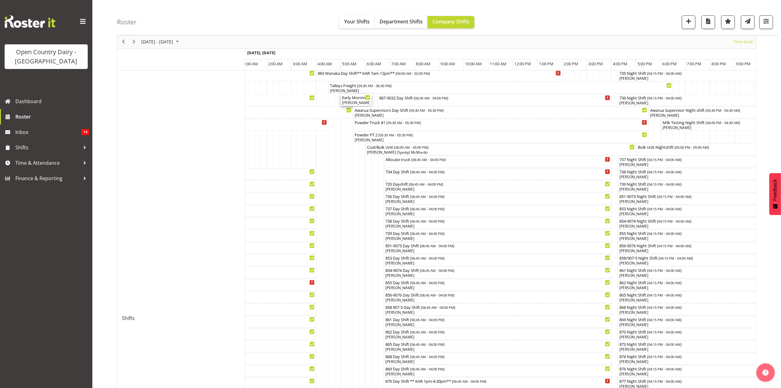
click at [358, 98] on div "Early Morning CIP ( 05:00 AM - 06:15 AM )" at bounding box center [356, 97] width 28 height 6
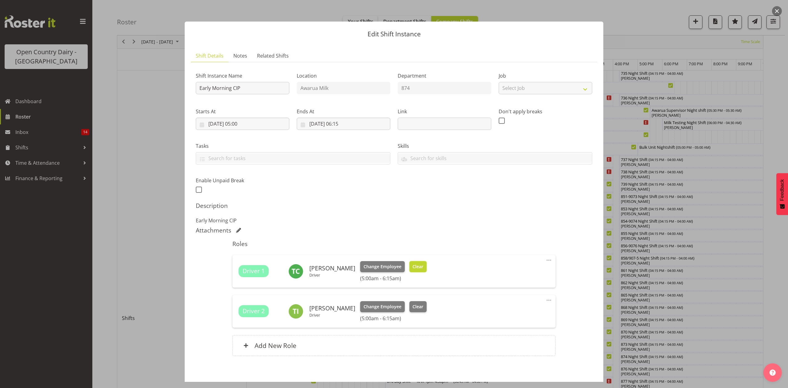
click at [409, 262] on button "Clear" at bounding box center [418, 266] width 18 height 11
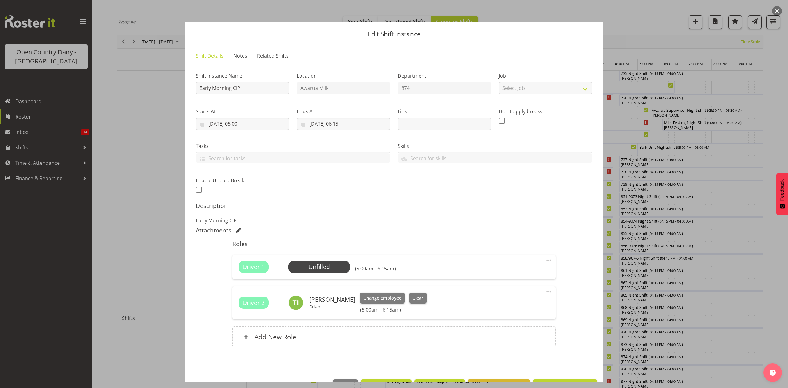
scroll to position [21, 0]
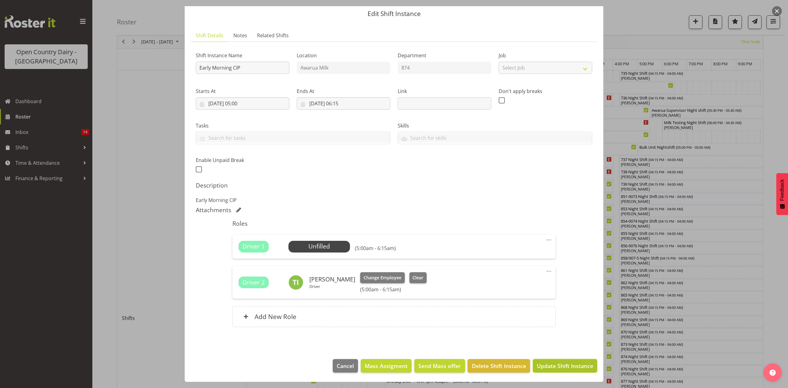
click at [548, 362] on span "Update Shift Instance" at bounding box center [565, 366] width 56 height 8
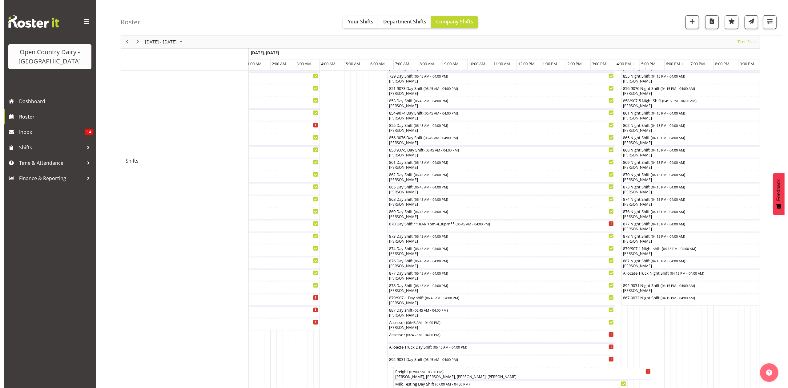
scroll to position [164, 0]
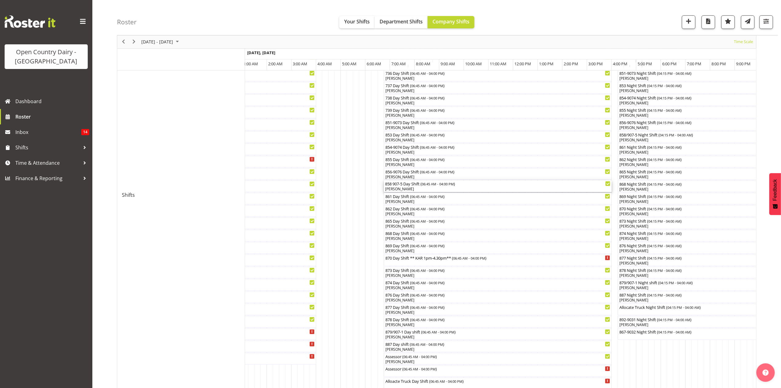
click at [396, 186] on div "[PERSON_NAME]" at bounding box center [497, 189] width 225 height 6
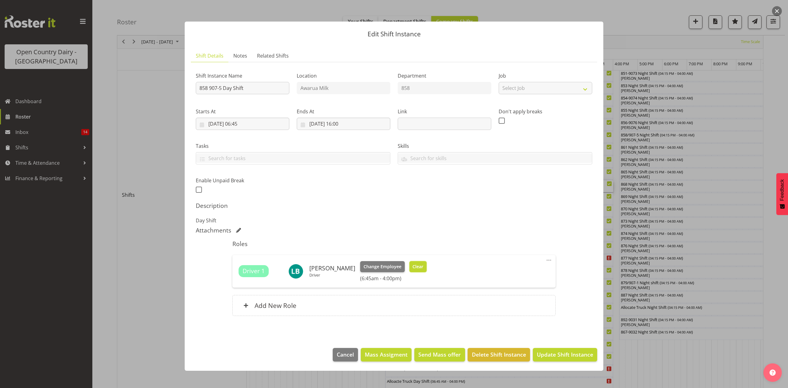
click at [414, 266] on span "Clear" at bounding box center [417, 266] width 11 height 7
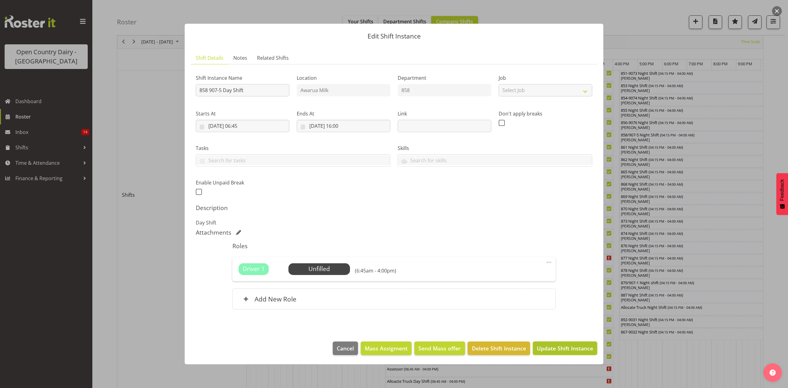
click at [549, 347] on span "Update Shift Instance" at bounding box center [565, 348] width 56 height 8
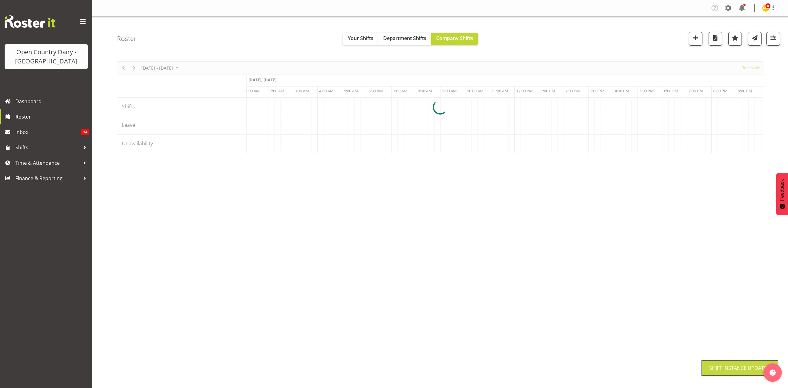
scroll to position [0, 0]
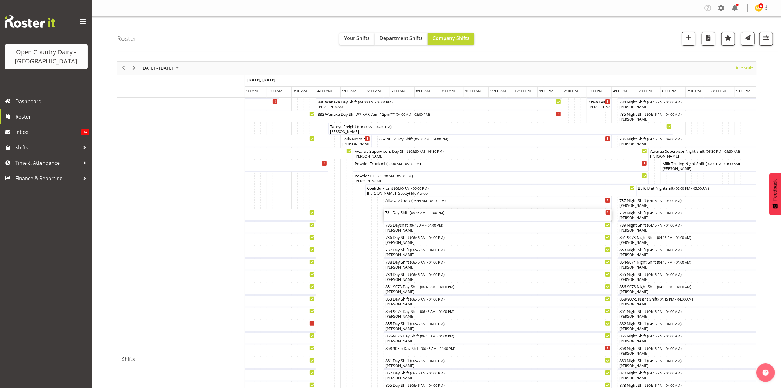
click at [408, 213] on div "734 Day Shift ( 06:45 AM - 04:00 PM )" at bounding box center [497, 212] width 225 height 6
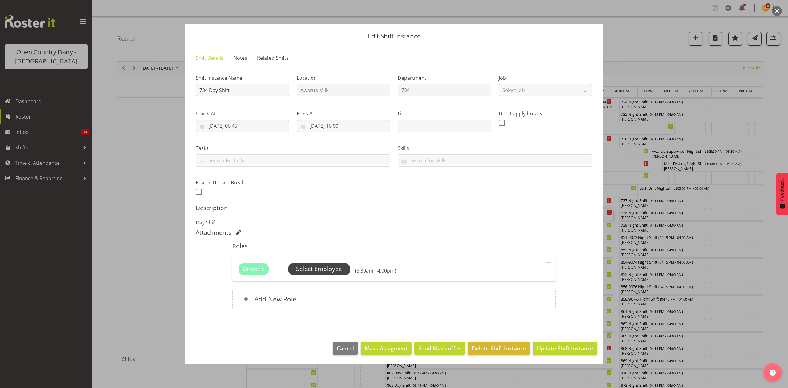
click at [320, 270] on span "Select Employee" at bounding box center [319, 268] width 46 height 9
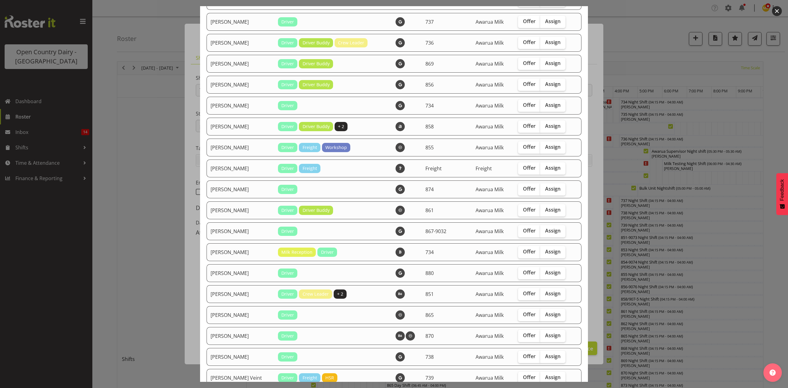
scroll to position [369, 0]
click at [547, 128] on span "Assign" at bounding box center [552, 126] width 15 height 6
click at [544, 128] on input "Assign" at bounding box center [542, 127] width 4 height 4
checkbox input "true"
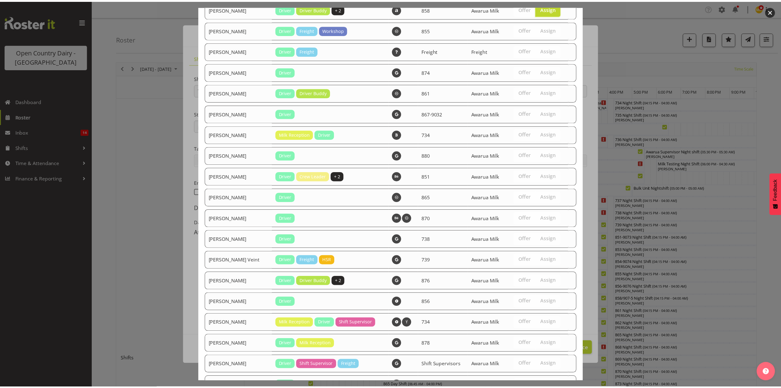
scroll to position [539, 0]
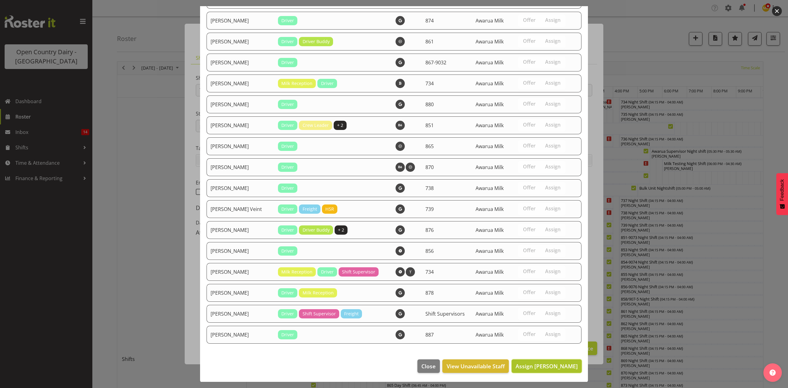
click at [541, 366] on span "Assign [PERSON_NAME]" at bounding box center [546, 365] width 62 height 7
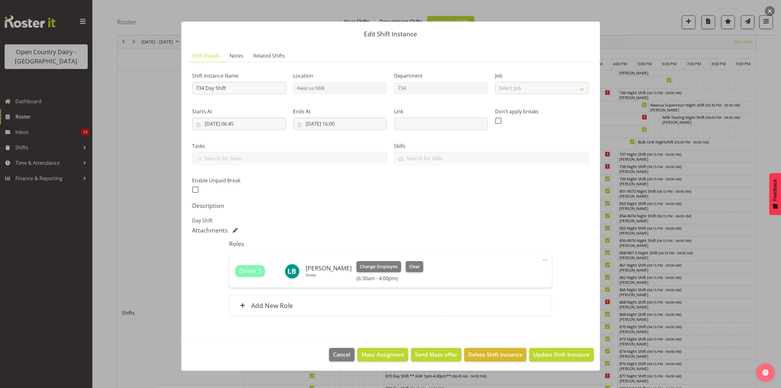
scroll to position [82, 0]
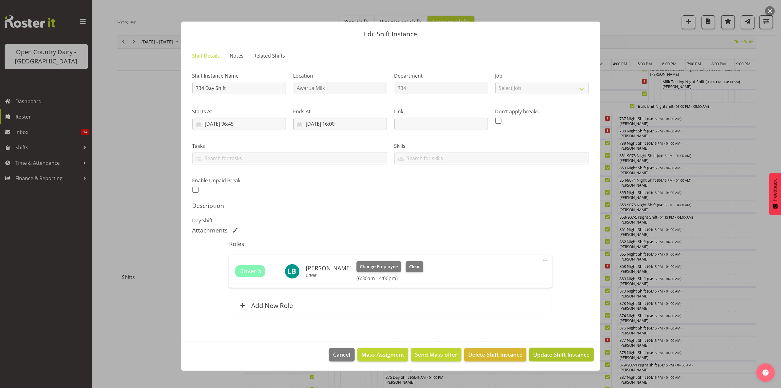
click at [563, 351] on span "Update Shift Instance" at bounding box center [561, 354] width 56 height 8
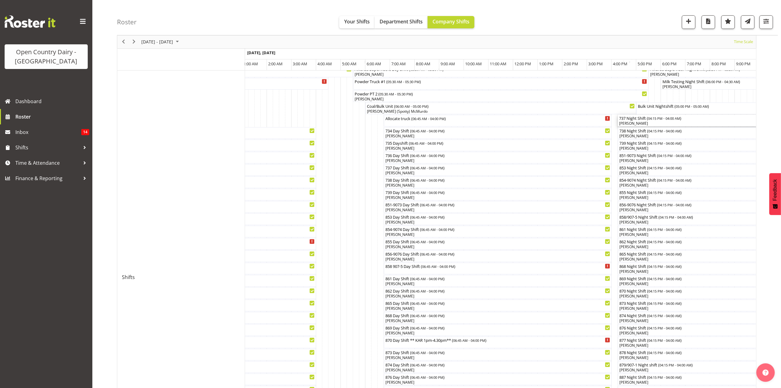
click at [633, 122] on div "[PERSON_NAME]" at bounding box center [762, 124] width 287 height 6
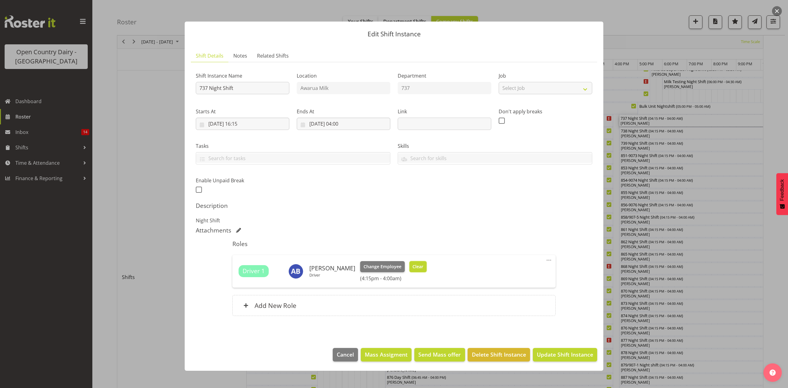
click at [412, 267] on span "Clear" at bounding box center [417, 266] width 11 height 7
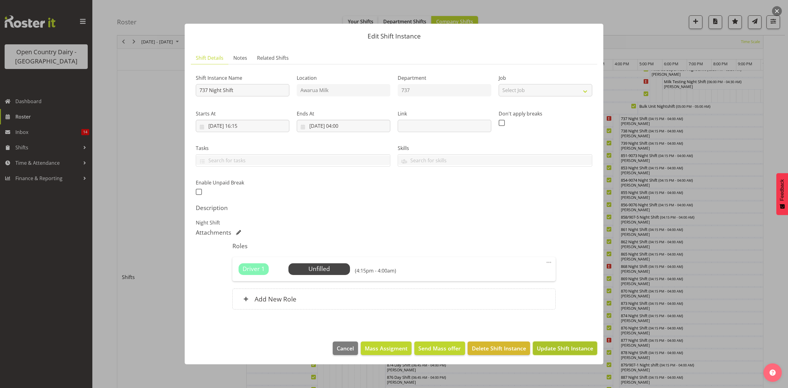
click at [546, 348] on span "Update Shift Instance" at bounding box center [565, 348] width 56 height 8
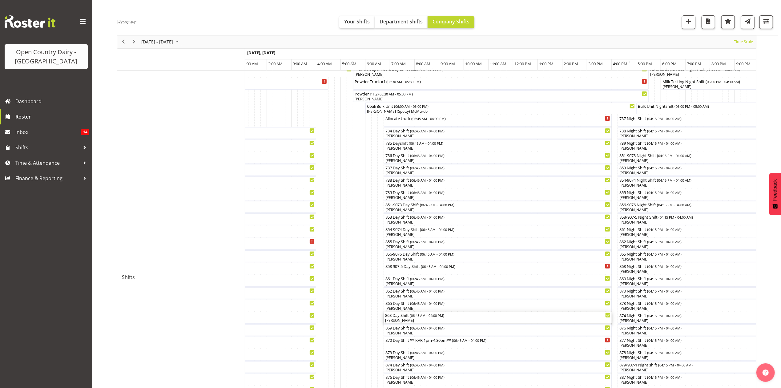
click at [392, 321] on div "[PERSON_NAME]" at bounding box center [497, 321] width 225 height 6
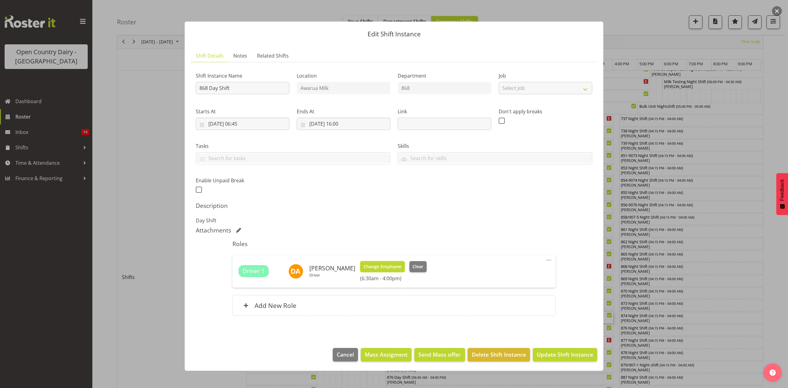
click at [367, 267] on span "Change Employee" at bounding box center [382, 266] width 38 height 7
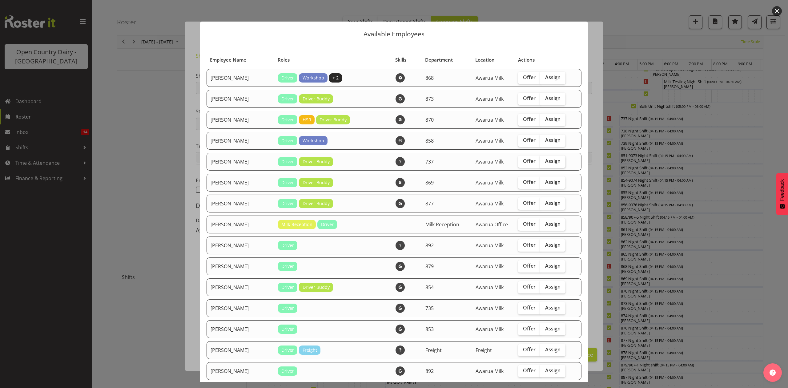
click at [551, 159] on span "Assign" at bounding box center [552, 161] width 15 height 6
click at [544, 159] on input "Assign" at bounding box center [542, 161] width 4 height 4
checkbox input "true"
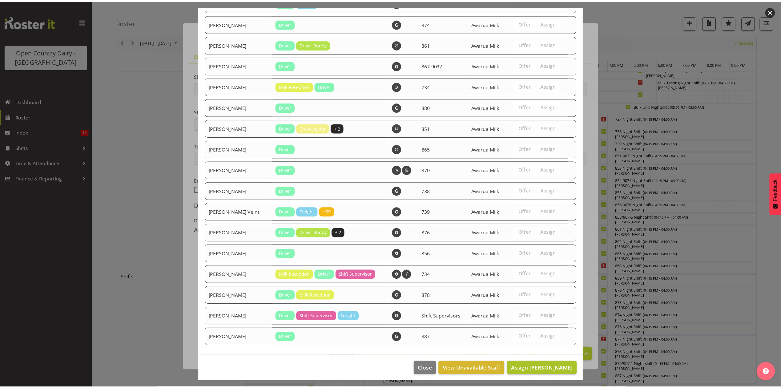
scroll to position [580, 0]
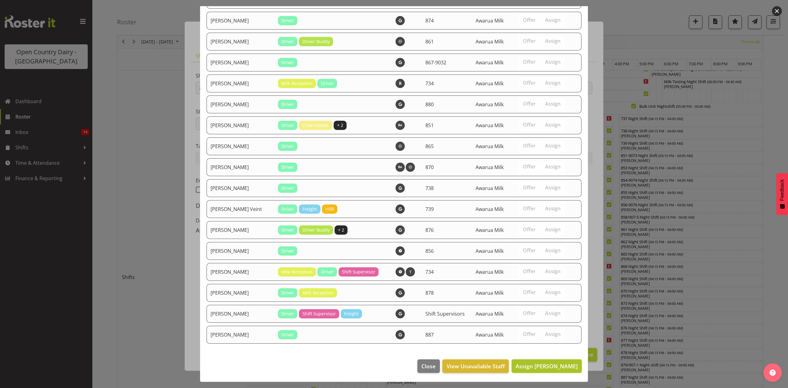
click at [535, 366] on span "Assign [PERSON_NAME]" at bounding box center [546, 365] width 62 height 7
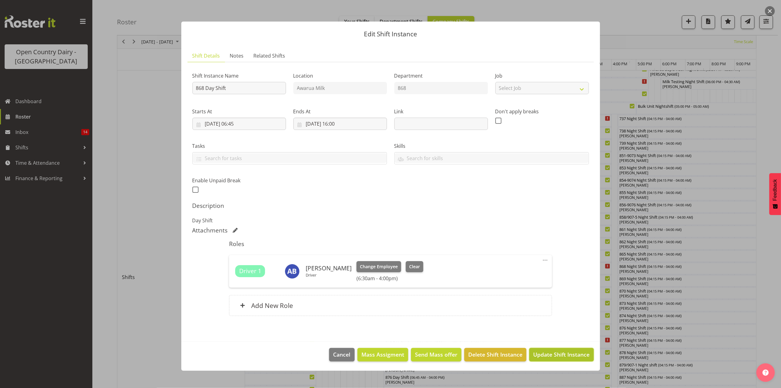
click at [561, 358] on span "Update Shift Instance" at bounding box center [561, 354] width 56 height 8
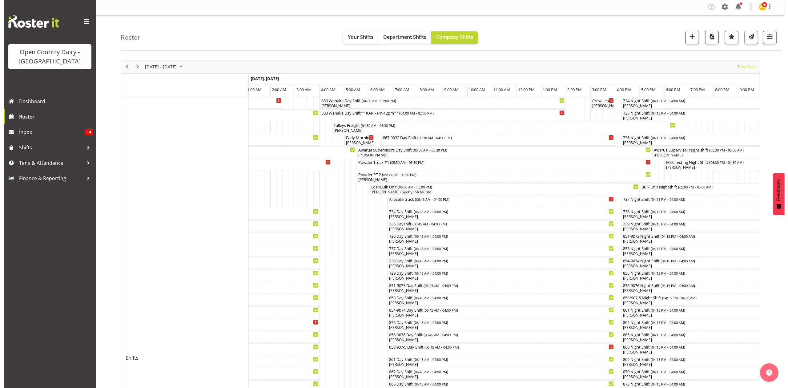
scroll to position [0, 0]
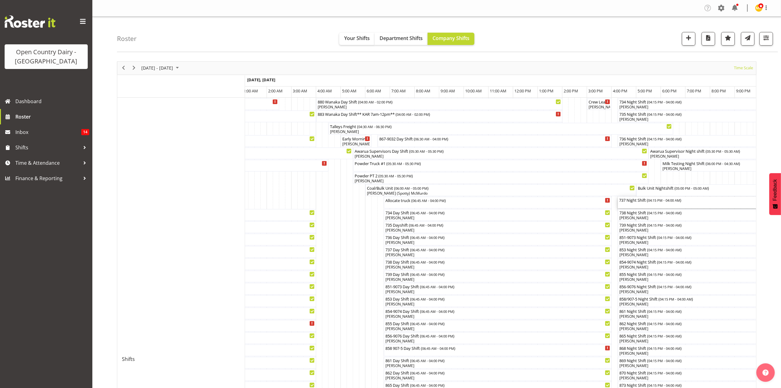
click at [634, 201] on div "737 Night Shift ( 04:15 PM - 04:00 AM )" at bounding box center [762, 200] width 287 height 6
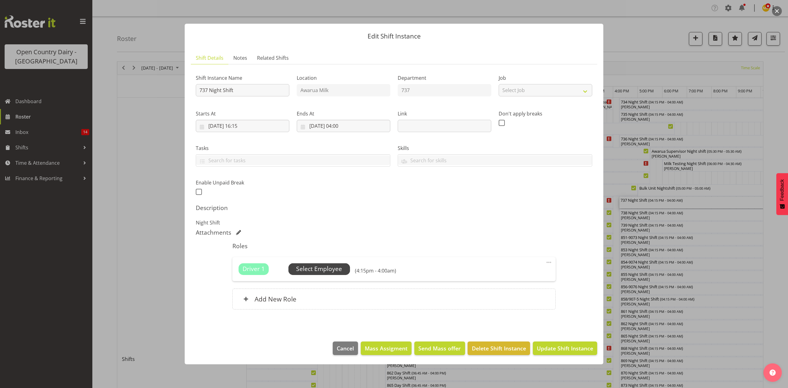
click at [310, 270] on span "Select Employee" at bounding box center [319, 268] width 46 height 9
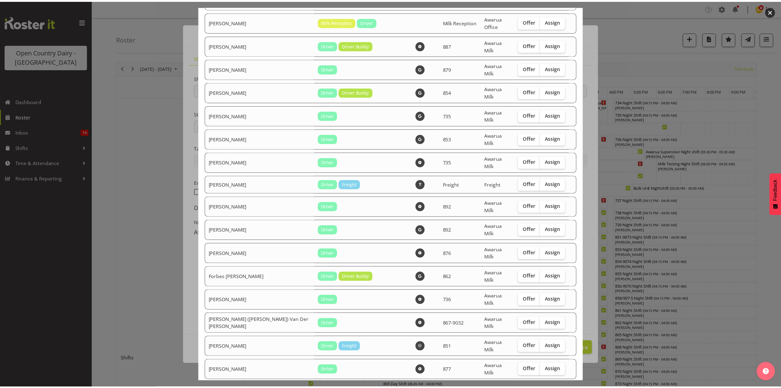
scroll to position [328, 0]
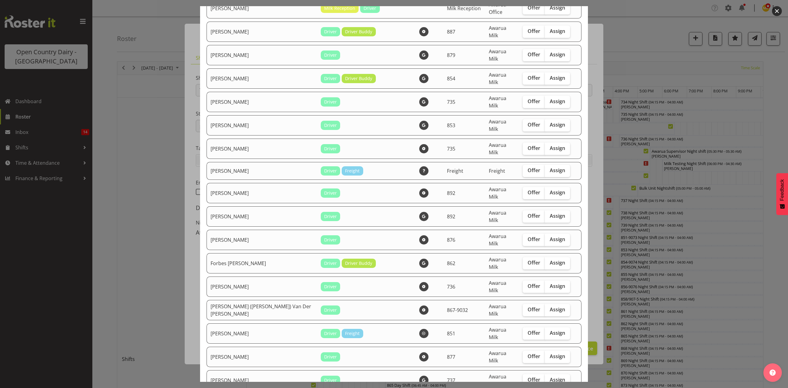
click at [616, 350] on div at bounding box center [394, 194] width 788 height 388
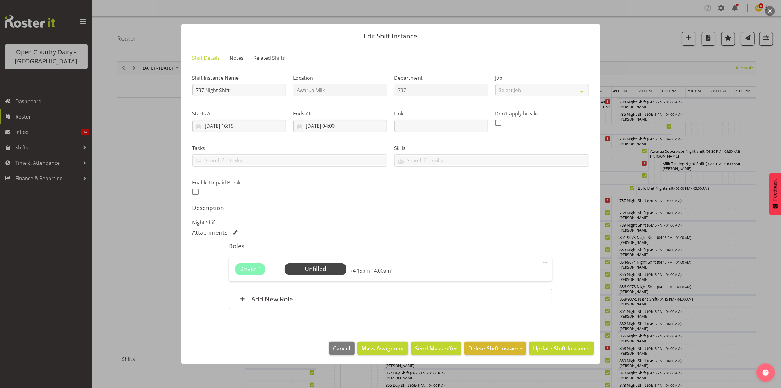
scroll to position [164, 0]
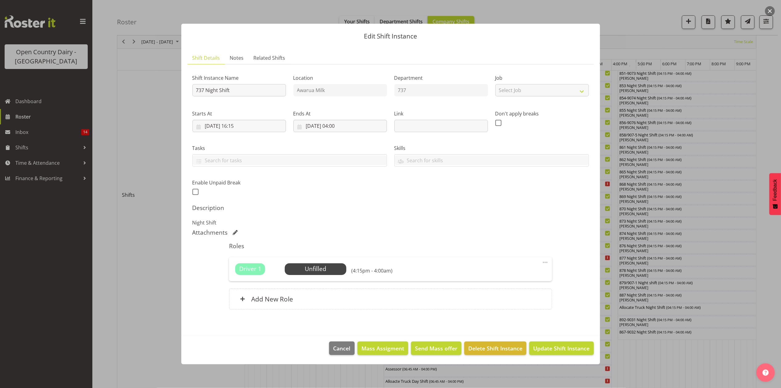
click at [627, 373] on div at bounding box center [390, 194] width 781 height 388
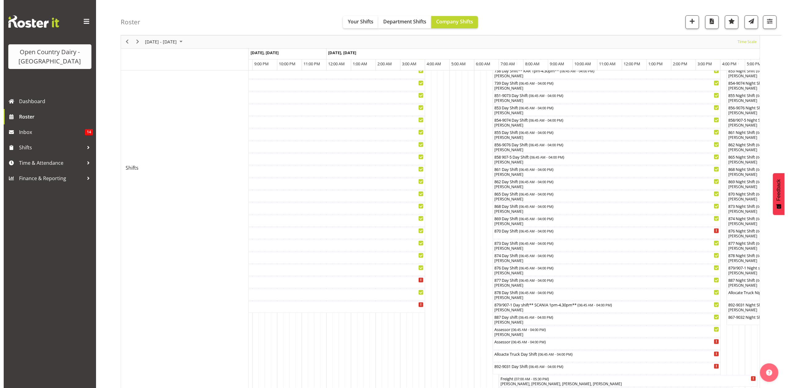
scroll to position [109, 0]
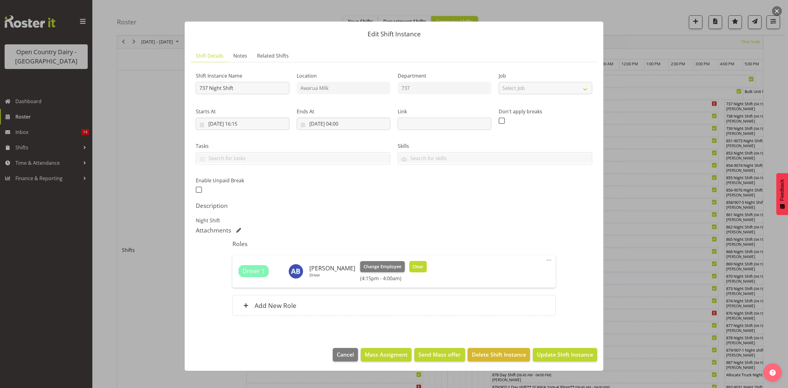
click at [419, 265] on button "Clear" at bounding box center [418, 266] width 18 height 11
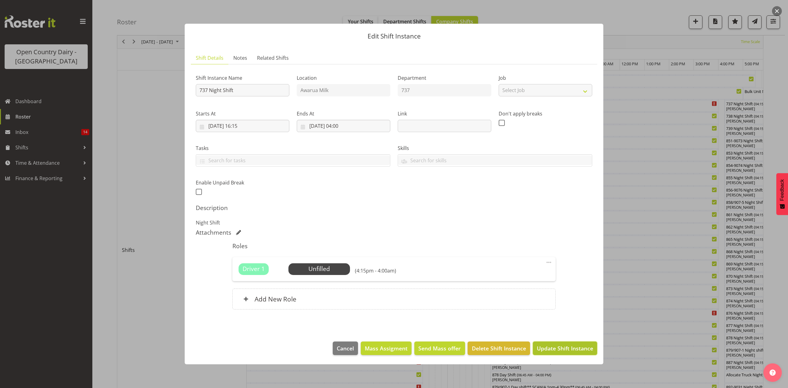
click at [546, 350] on span "Update Shift Instance" at bounding box center [565, 348] width 56 height 8
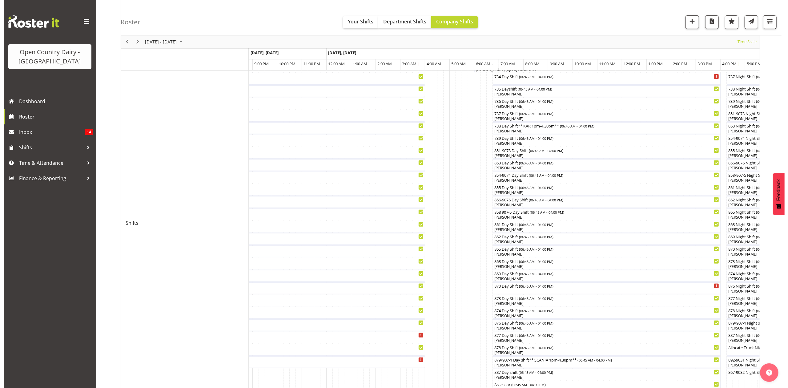
scroll to position [123, 0]
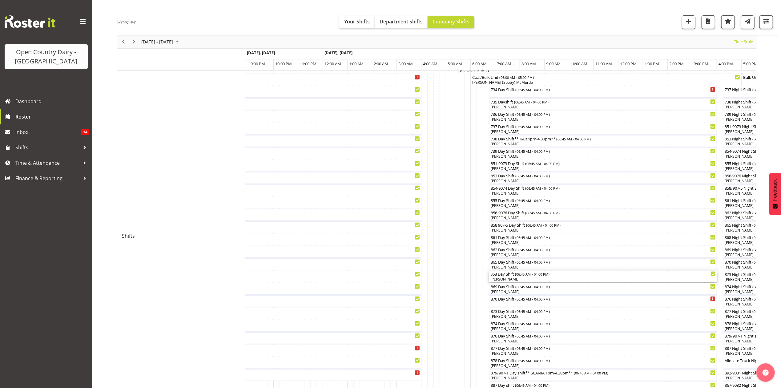
click at [499, 275] on div "868 Day Shift ( 06:45 AM - 04:00 PM )" at bounding box center [602, 274] width 225 height 6
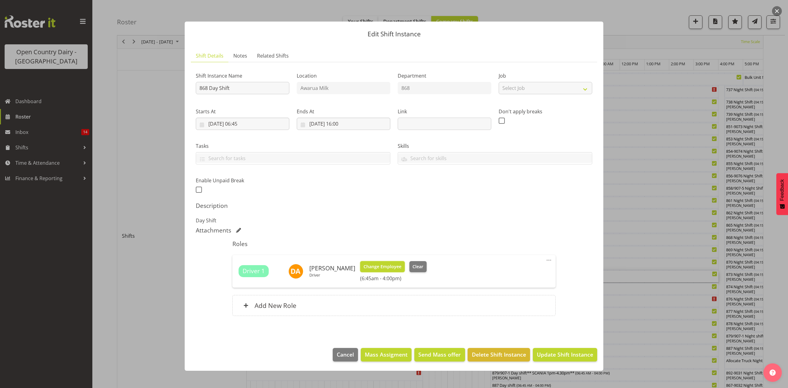
click at [378, 269] on span "Change Employee" at bounding box center [382, 266] width 38 height 7
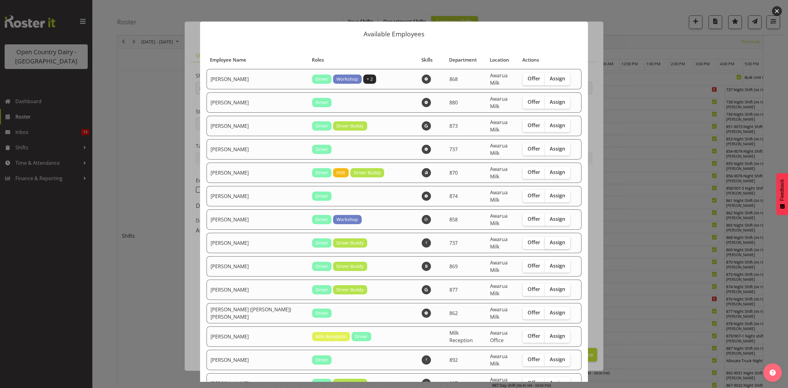
click at [550, 239] on span "Assign" at bounding box center [557, 242] width 15 height 6
click at [545, 240] on input "Assign" at bounding box center [547, 242] width 4 height 4
checkbox input "true"
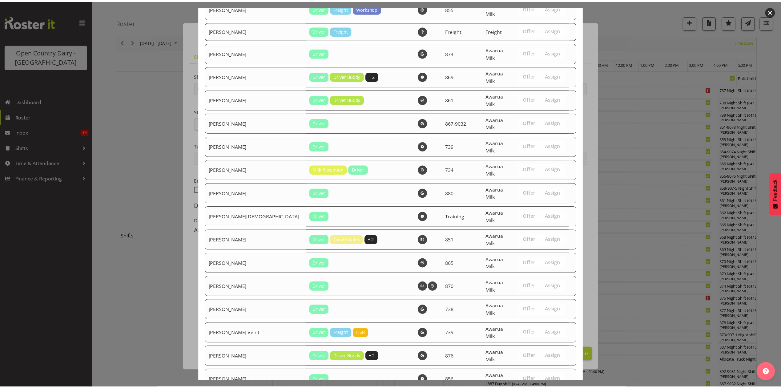
scroll to position [978, 0]
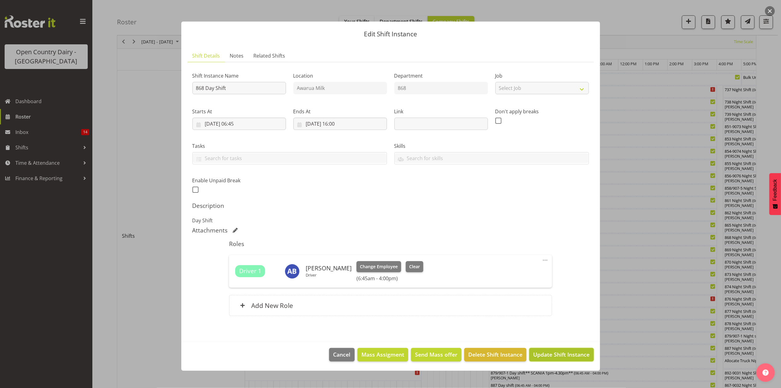
click at [550, 352] on span "Update Shift Instance" at bounding box center [561, 354] width 56 height 8
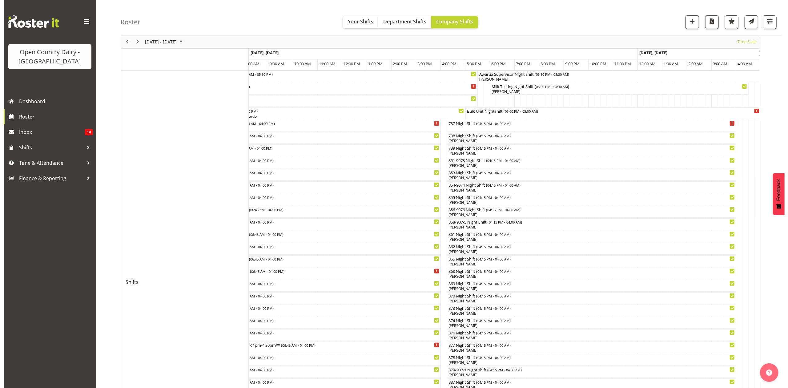
scroll to position [0, 0]
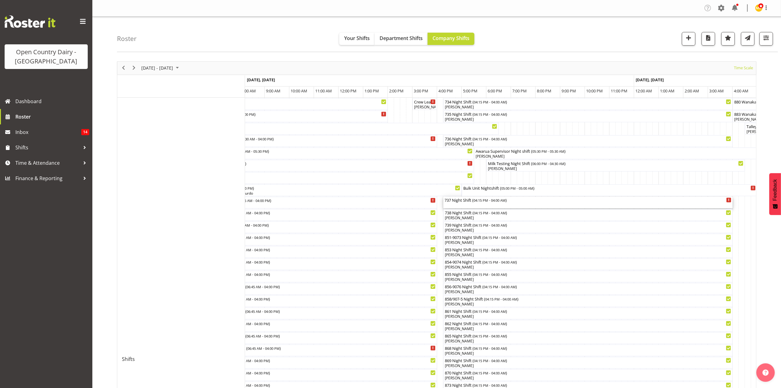
click at [455, 201] on div "737 Night Shift ( 04:15 PM - 04:00 AM )" at bounding box center [587, 200] width 287 height 6
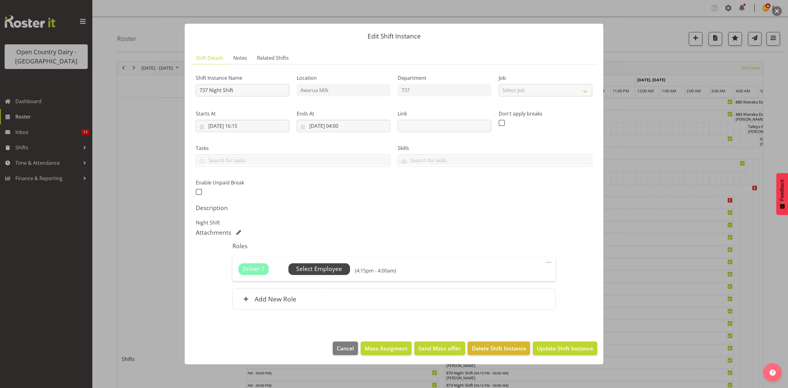
click at [321, 271] on span "Select Employee" at bounding box center [319, 268] width 46 height 9
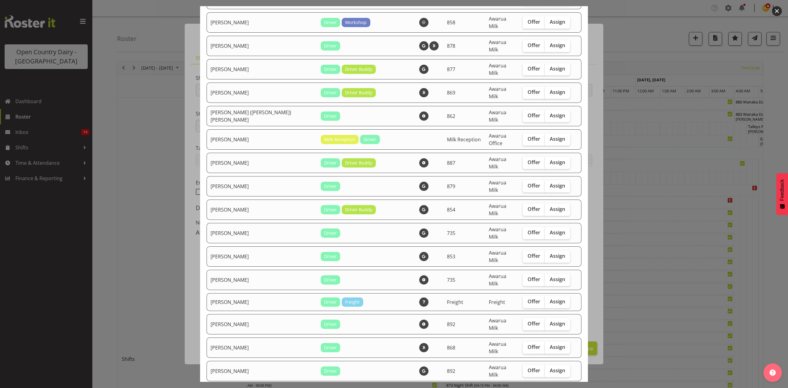
scroll to position [246, 0]
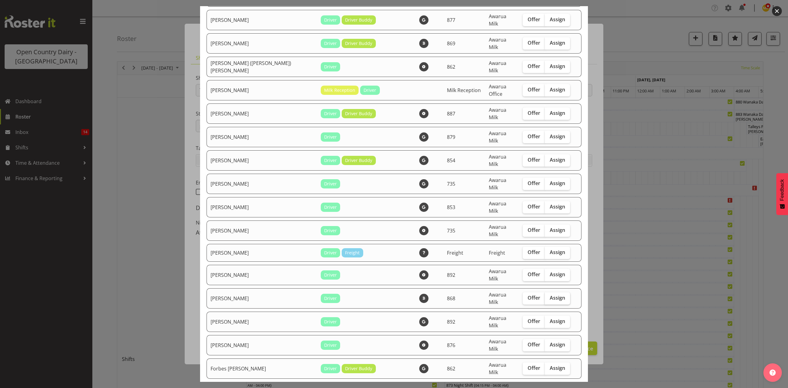
click at [550, 295] on span "Assign" at bounding box center [557, 298] width 15 height 6
click at [545, 296] on input "Assign" at bounding box center [547, 298] width 4 height 4
checkbox input "true"
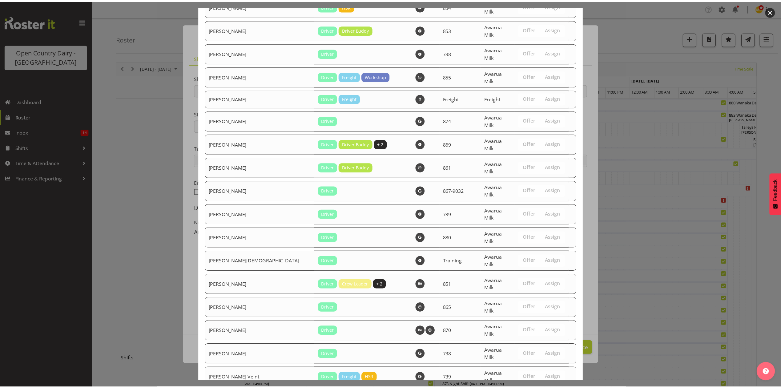
scroll to position [894, 0]
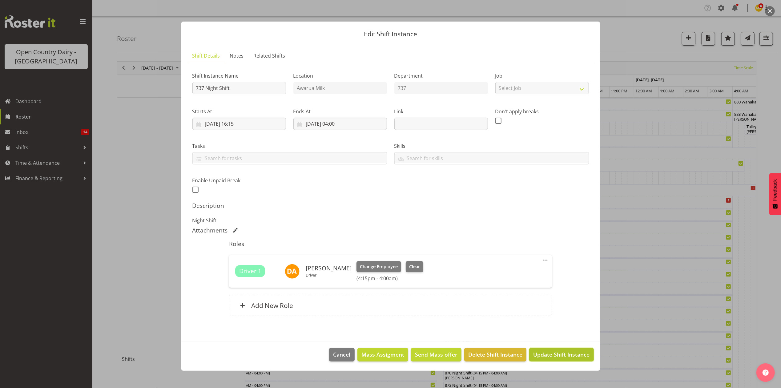
click at [558, 351] on span "Update Shift Instance" at bounding box center [561, 354] width 56 height 8
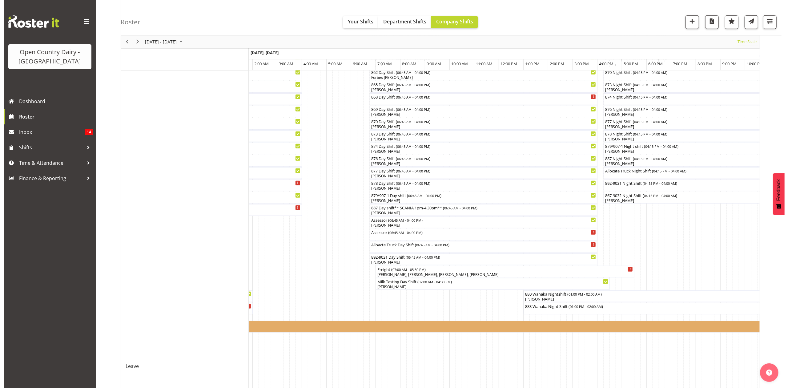
scroll to position [287, 0]
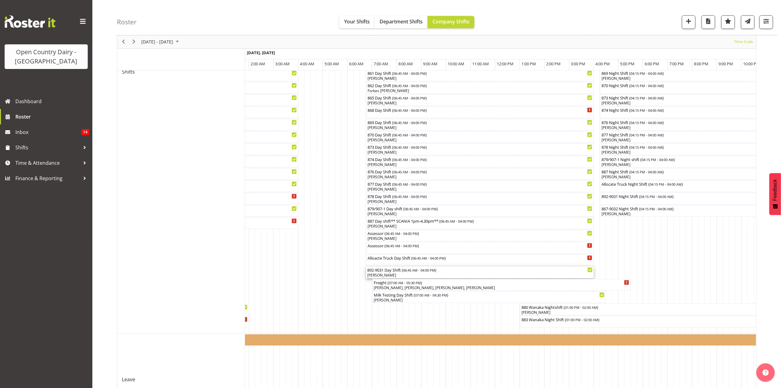
click at [385, 272] on div "892-9031 Day Shift ( 06:45 AM - 04:00 PM )" at bounding box center [479, 270] width 225 height 6
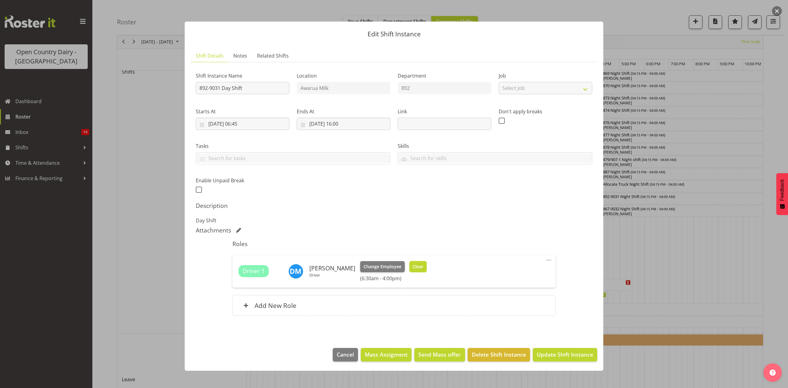
click at [415, 268] on span "Clear" at bounding box center [417, 266] width 11 height 7
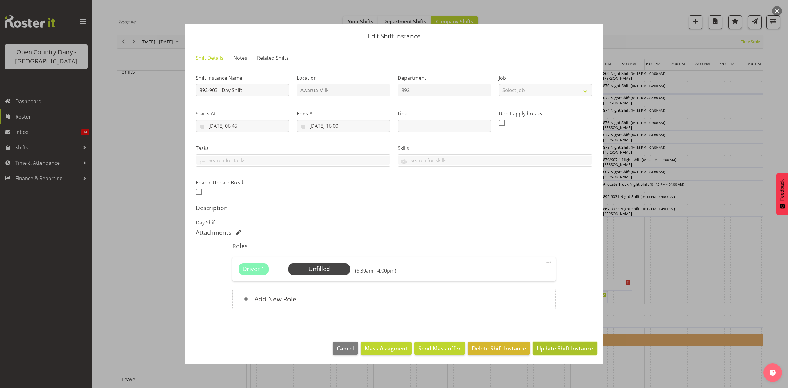
click at [571, 353] on button "Update Shift Instance" at bounding box center [565, 348] width 64 height 14
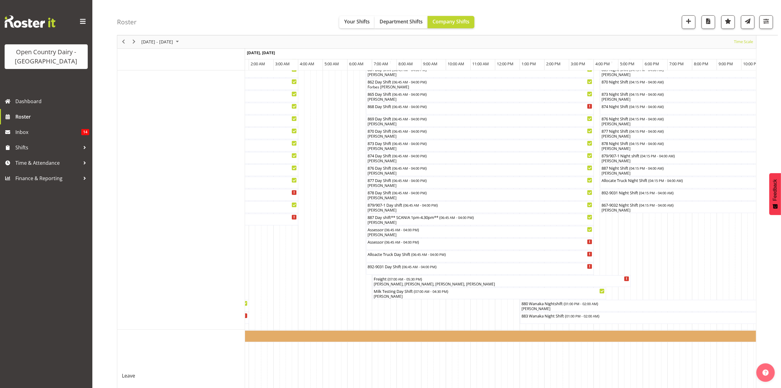
scroll to position [328, 0]
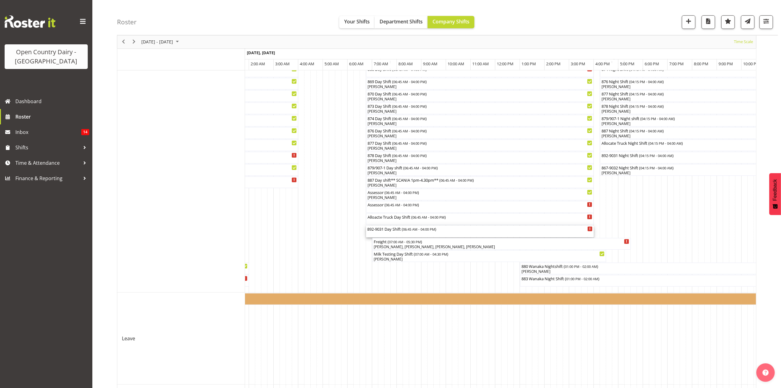
click at [381, 229] on div "892-9031 Day Shift ( 06:45 AM - 04:00 PM )" at bounding box center [479, 229] width 225 height 6
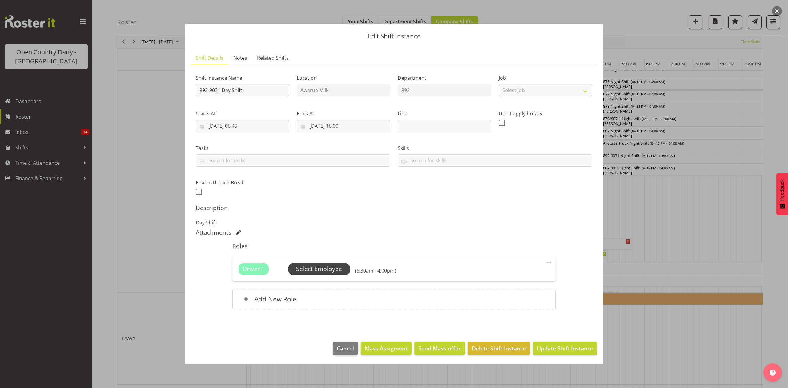
click at [313, 271] on span "Select Employee" at bounding box center [319, 268] width 46 height 9
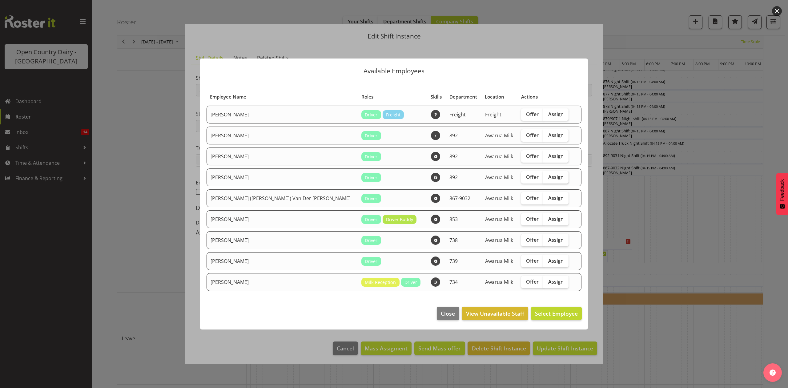
click at [548, 175] on span "Assign" at bounding box center [555, 177] width 15 height 6
click at [543, 175] on input "Assign" at bounding box center [545, 177] width 4 height 4
checkbox input "true"
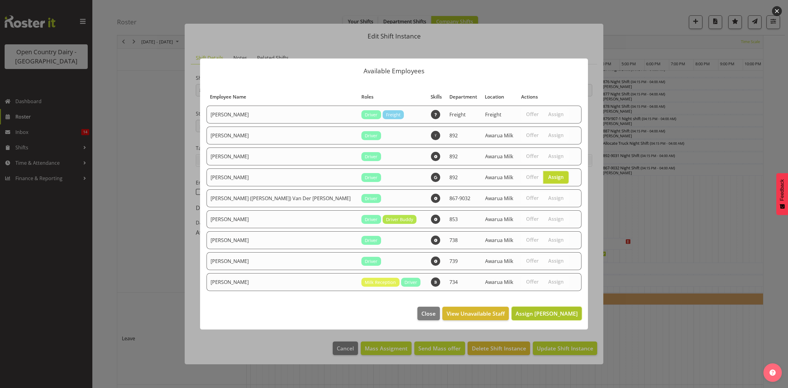
click at [543, 314] on span "Assign [PERSON_NAME]" at bounding box center [546, 313] width 62 height 7
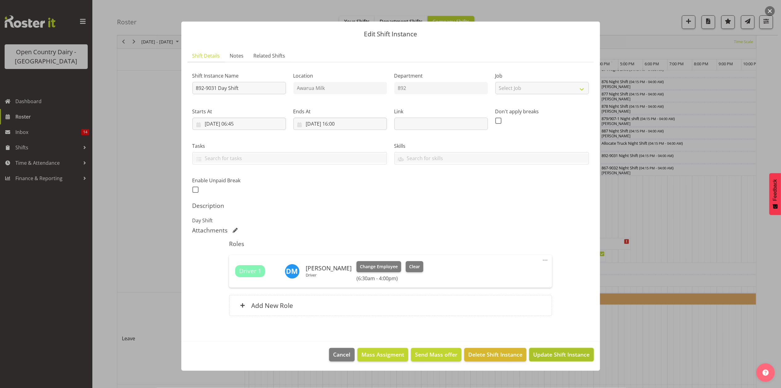
click at [562, 357] on span "Update Shift Instance" at bounding box center [561, 354] width 56 height 8
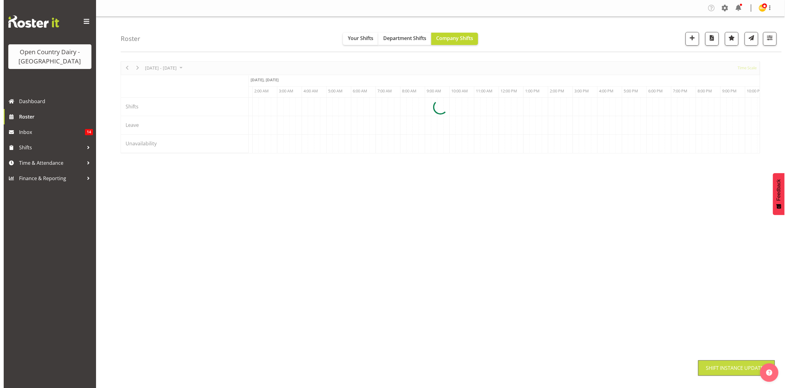
scroll to position [0, 0]
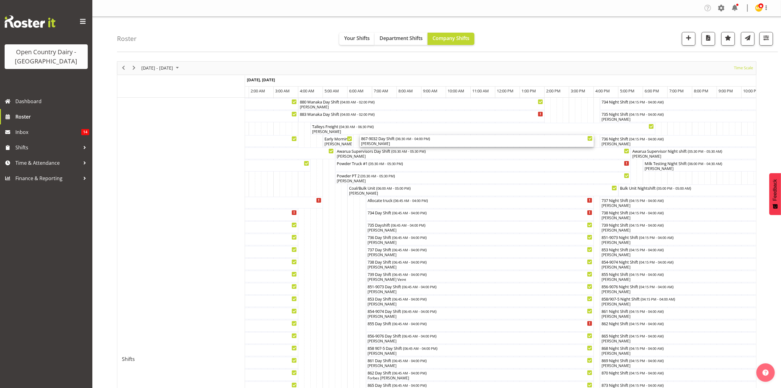
click at [383, 142] on div "[PERSON_NAME]" at bounding box center [476, 144] width 231 height 6
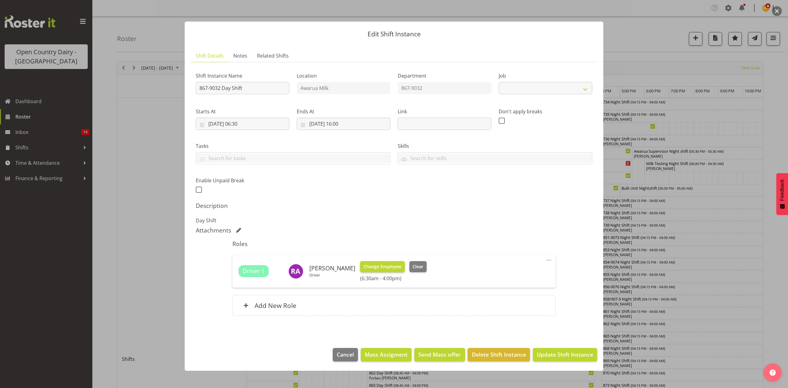
select select "10670"
click at [411, 271] on button "Clear" at bounding box center [418, 266] width 18 height 11
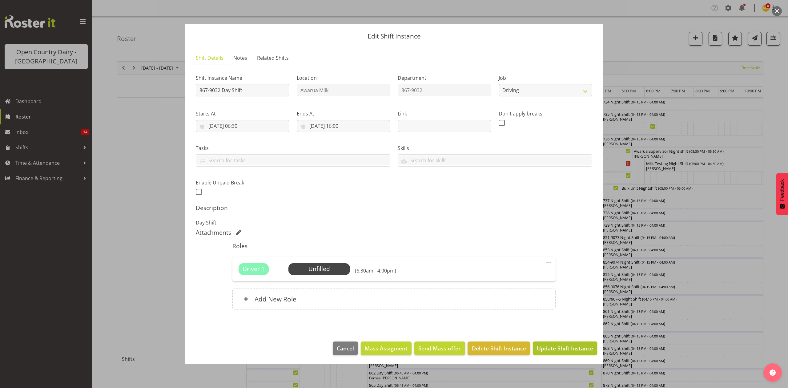
click at [555, 348] on span "Update Shift Instance" at bounding box center [565, 348] width 56 height 8
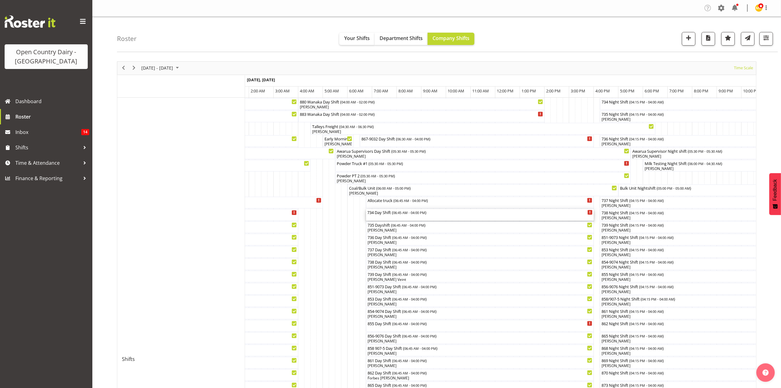
click at [381, 216] on div "734 Day Shift ( 06:45 AM - 04:00 PM )" at bounding box center [479, 215] width 225 height 12
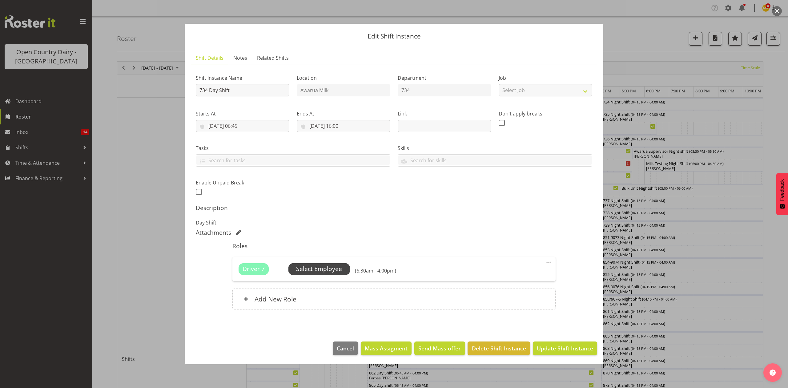
click at [313, 269] on span "Select Employee" at bounding box center [319, 268] width 46 height 9
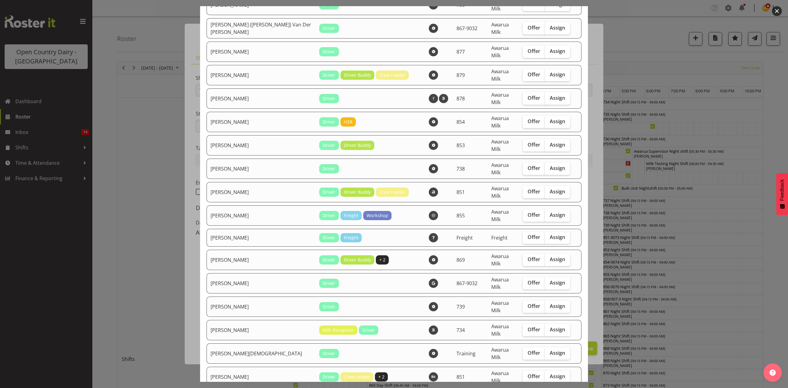
scroll to position [410, 0]
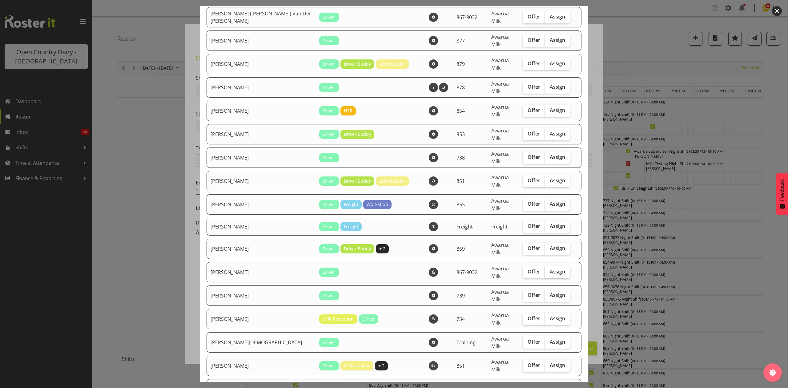
click at [550, 268] on span "Assign" at bounding box center [557, 271] width 15 height 6
click at [545, 270] on input "Assign" at bounding box center [547, 272] width 4 height 4
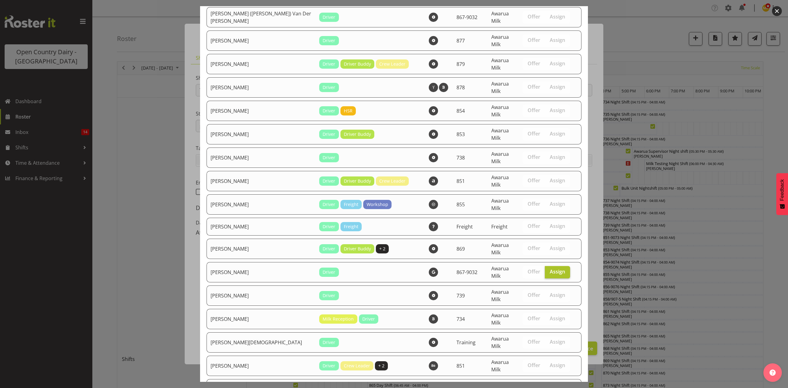
click at [550, 268] on span "Assign" at bounding box center [557, 271] width 15 height 6
click at [545, 270] on input "Assign" at bounding box center [547, 272] width 4 height 4
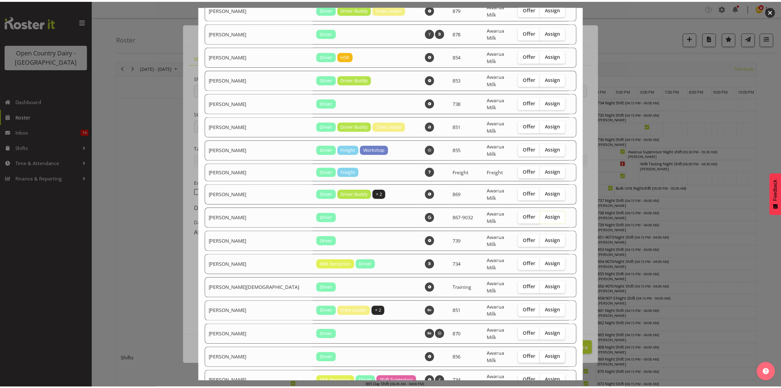
scroll to position [476, 0]
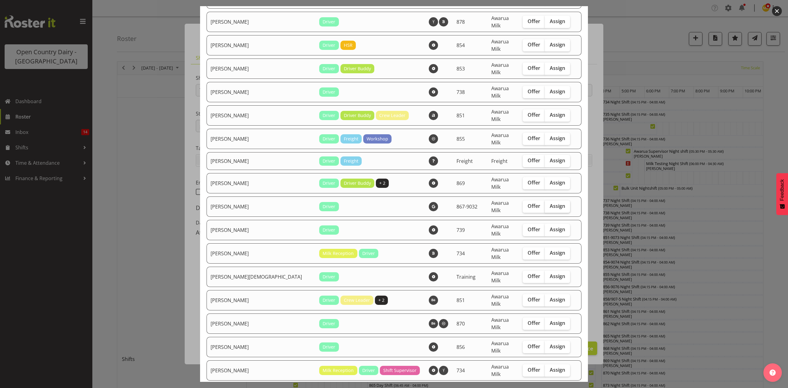
click at [550, 203] on span "Assign" at bounding box center [557, 206] width 15 height 6
click at [545, 204] on input "Assign" at bounding box center [547, 206] width 4 height 4
checkbox input "true"
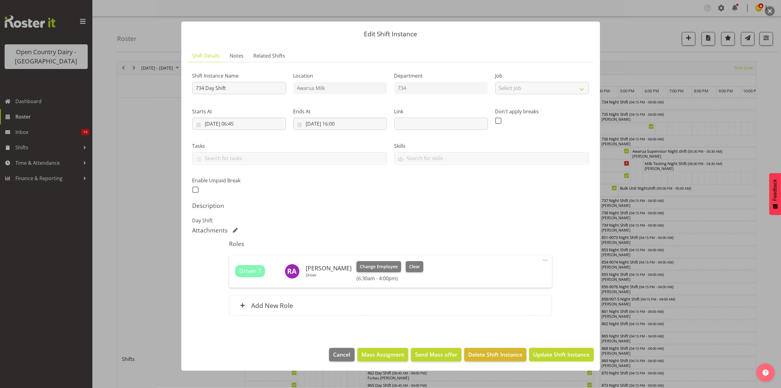
click at [556, 352] on span "Update Shift Instance" at bounding box center [561, 354] width 56 height 8
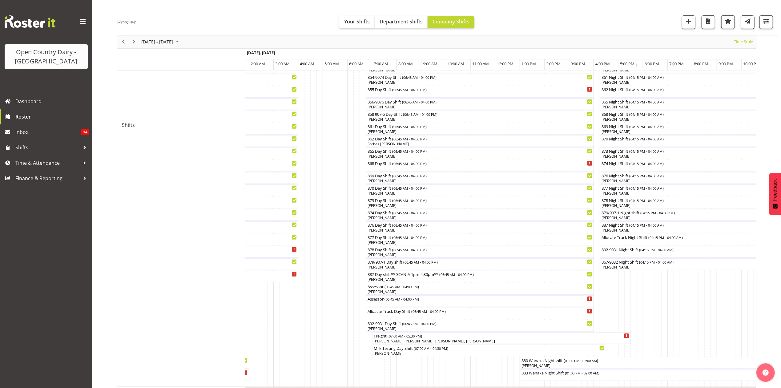
scroll to position [246, 0]
